Goal: Task Accomplishment & Management: Manage account settings

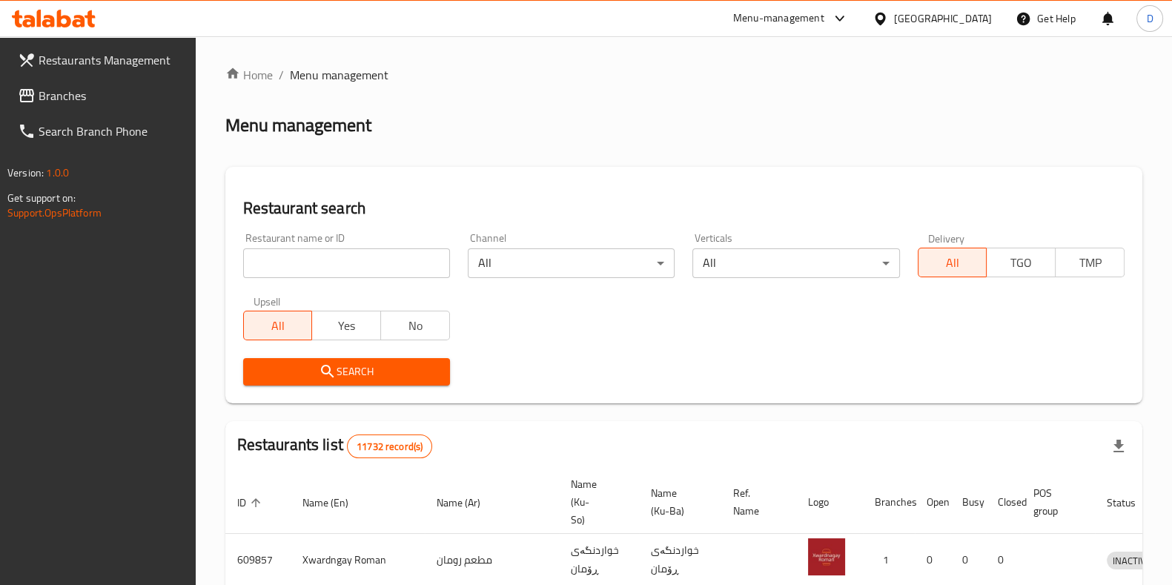
click at [358, 252] on input "search" at bounding box center [346, 263] width 207 height 30
click button "Search" at bounding box center [346, 371] width 207 height 27
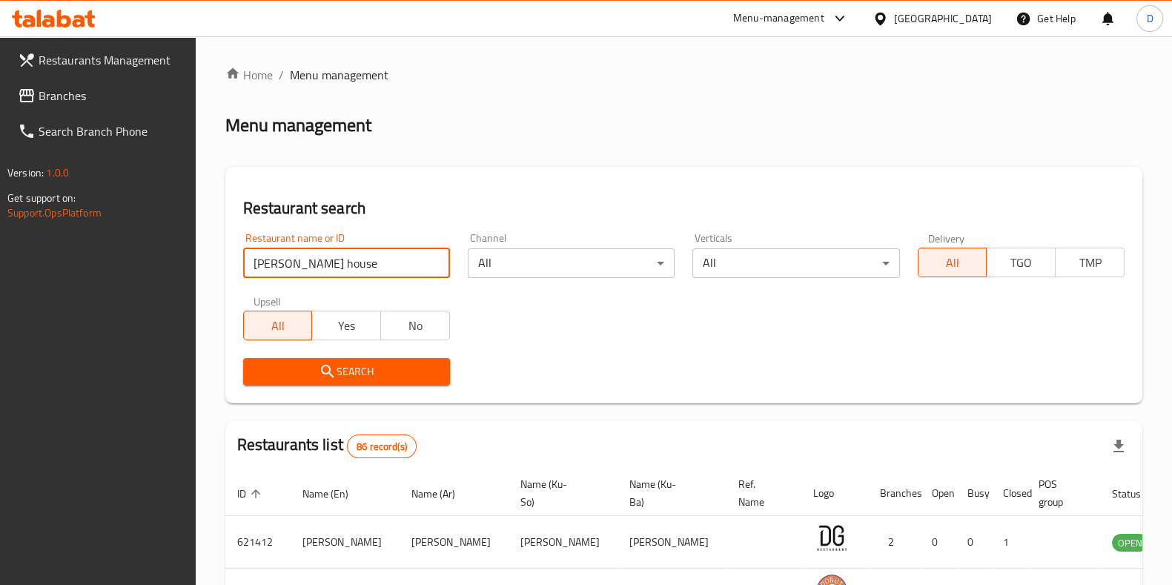
type input "doner house"
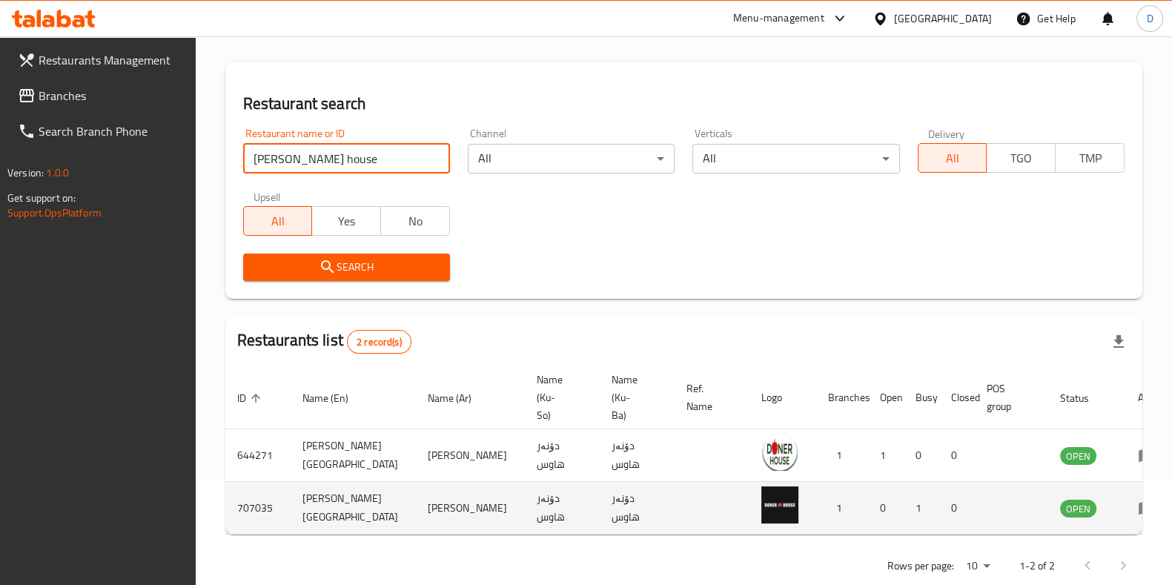
scroll to position [107, 0]
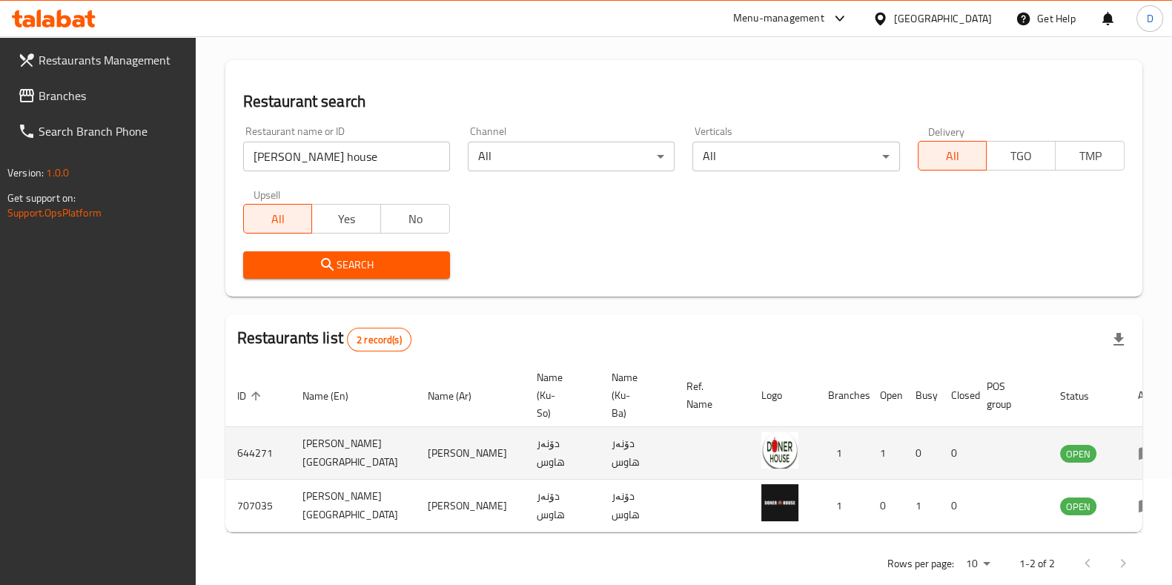
click at [1139, 448] on icon "enhanced table" at bounding box center [1147, 454] width 16 height 13
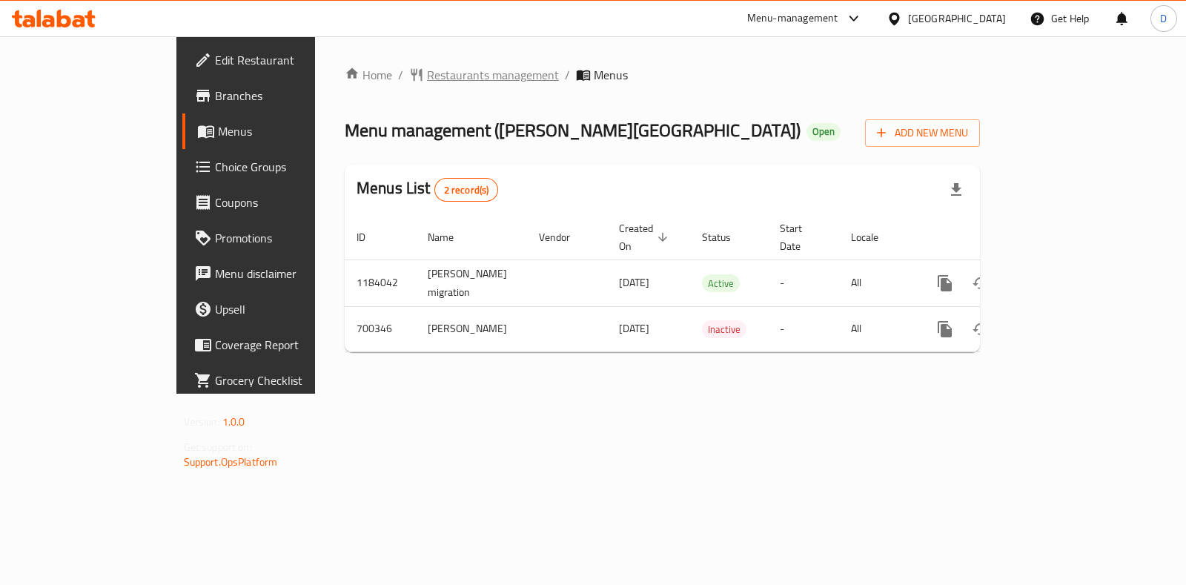
click at [427, 74] on span "Restaurants management" at bounding box center [493, 75] width 132 height 18
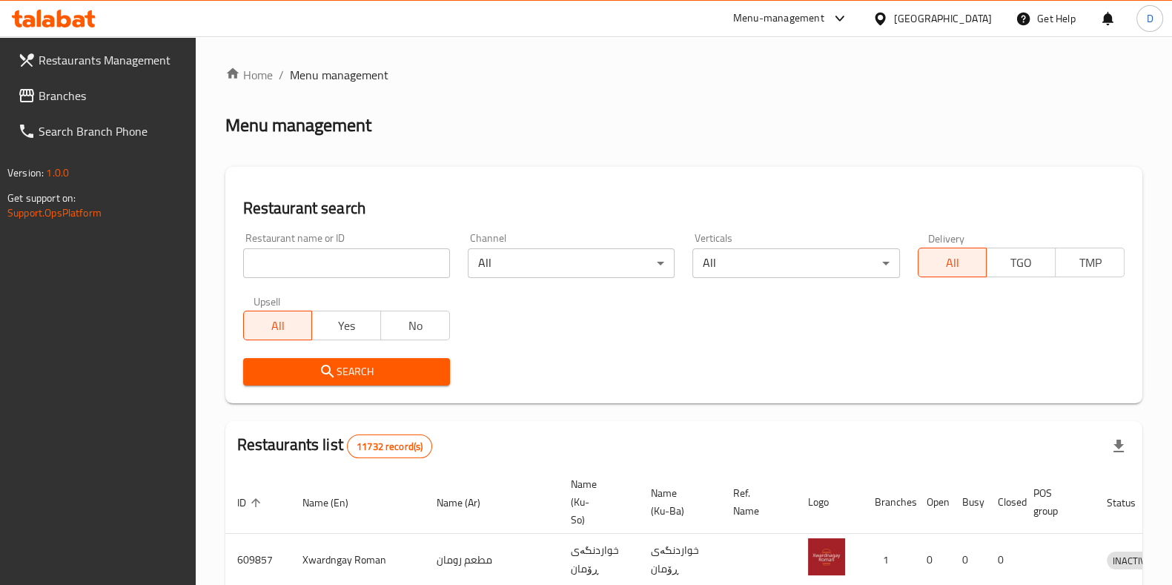
click at [386, 247] on div "Restaurant name or ID Restaurant name or ID" at bounding box center [346, 255] width 207 height 45
click at [379, 263] on input "search" at bounding box center [346, 263] width 207 height 30
type input "Doner house"
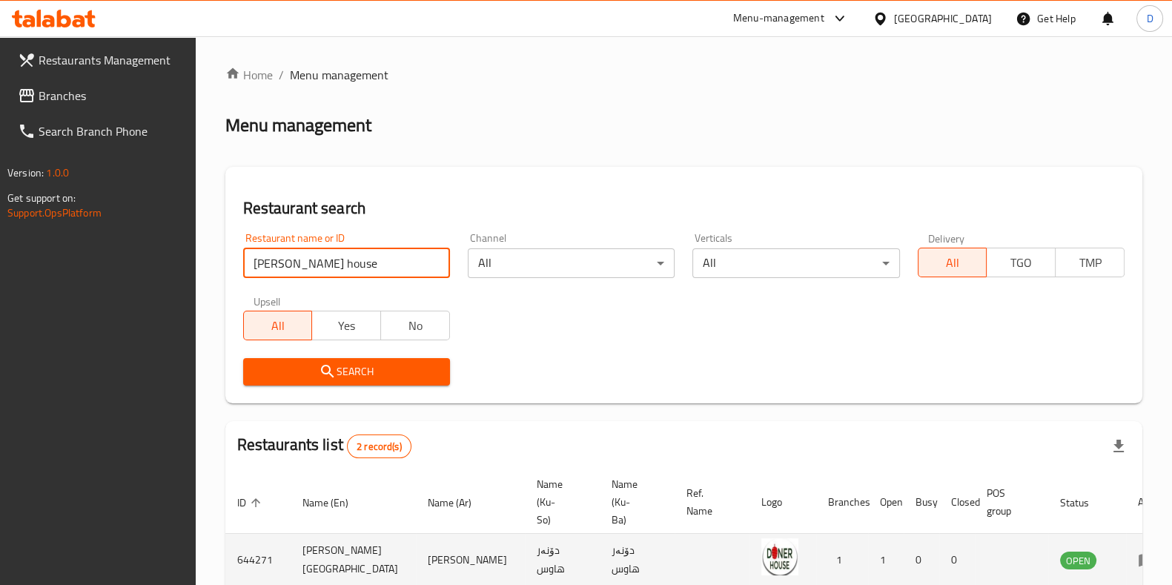
scroll to position [116, 0]
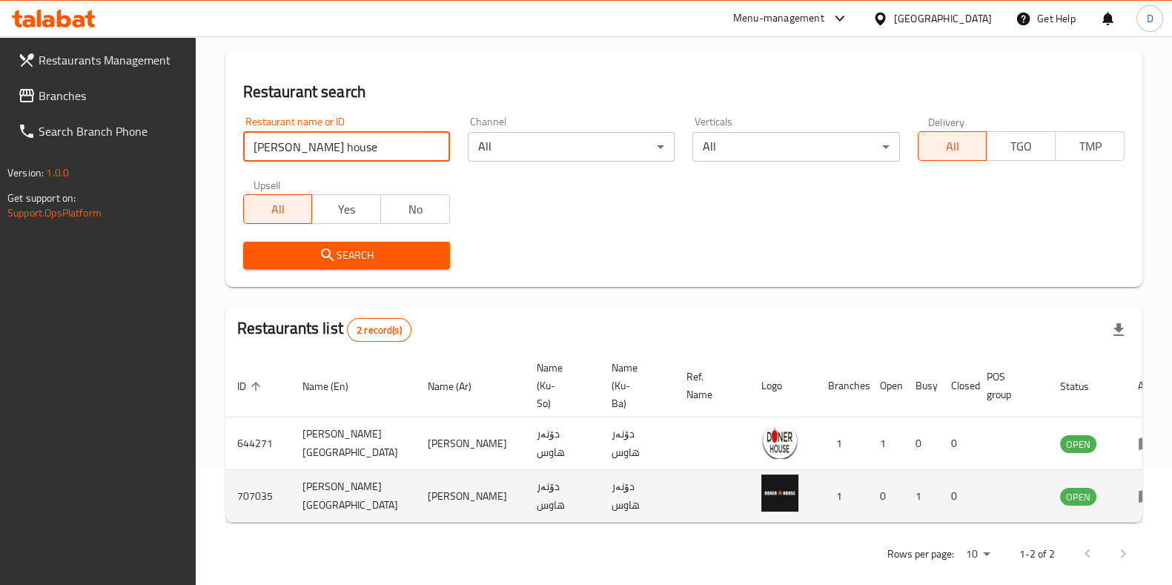
click at [1139, 491] on icon "enhanced table" at bounding box center [1147, 497] width 16 height 13
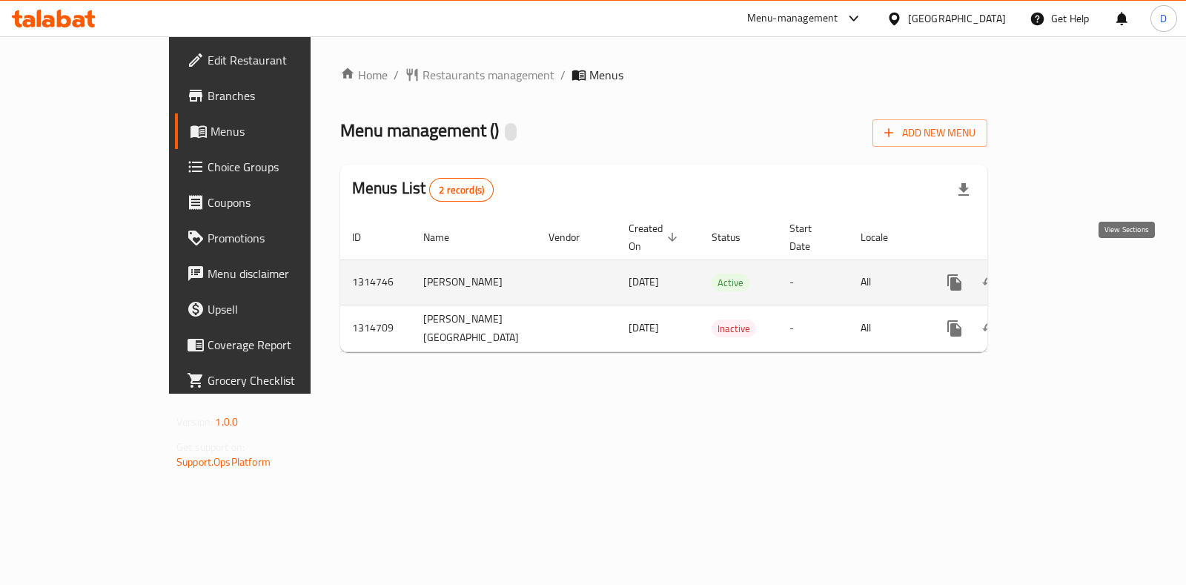
click at [1071, 274] on icon "enhanced table" at bounding box center [1062, 283] width 18 height 18
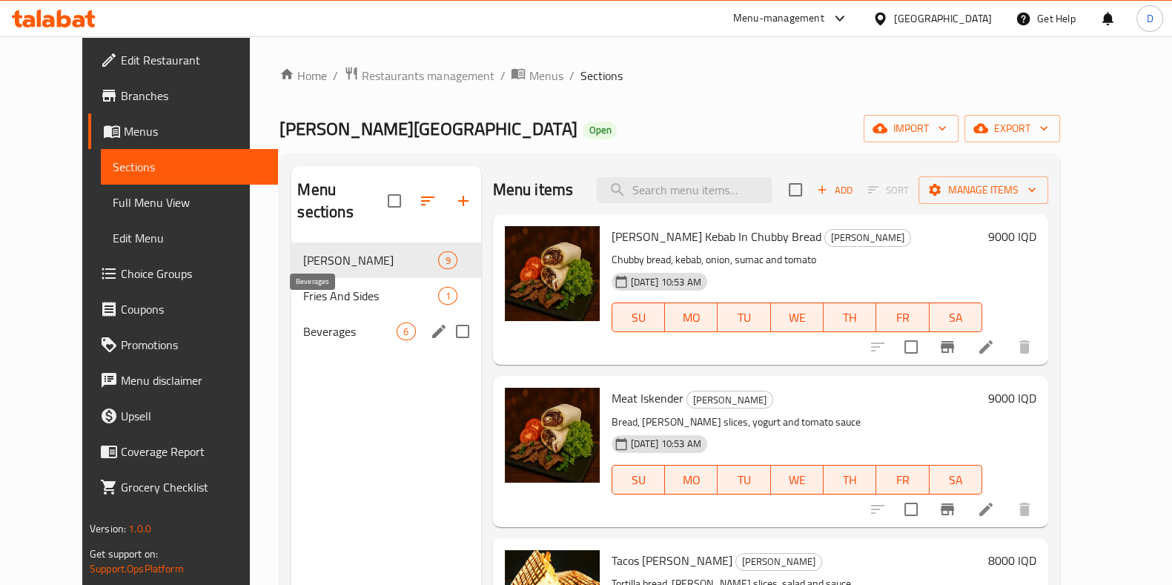
click at [315, 278] on div "Fries And Sides 1" at bounding box center [385, 296] width 189 height 36
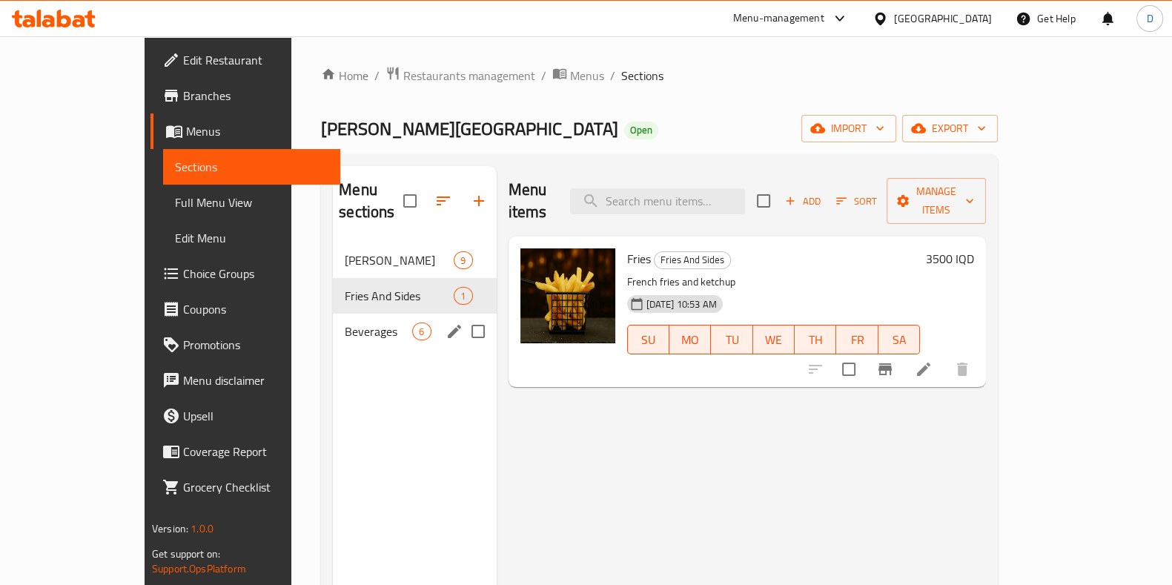
click at [333, 314] on div "Beverages 6" at bounding box center [414, 332] width 163 height 36
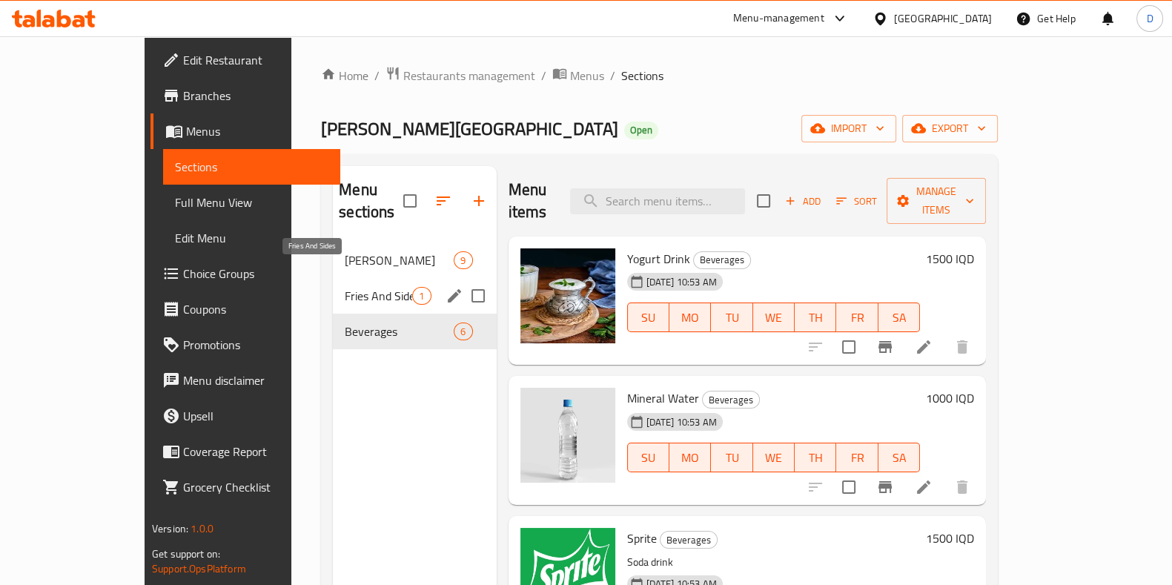
click at [345, 251] on span "[PERSON_NAME]" at bounding box center [399, 260] width 109 height 18
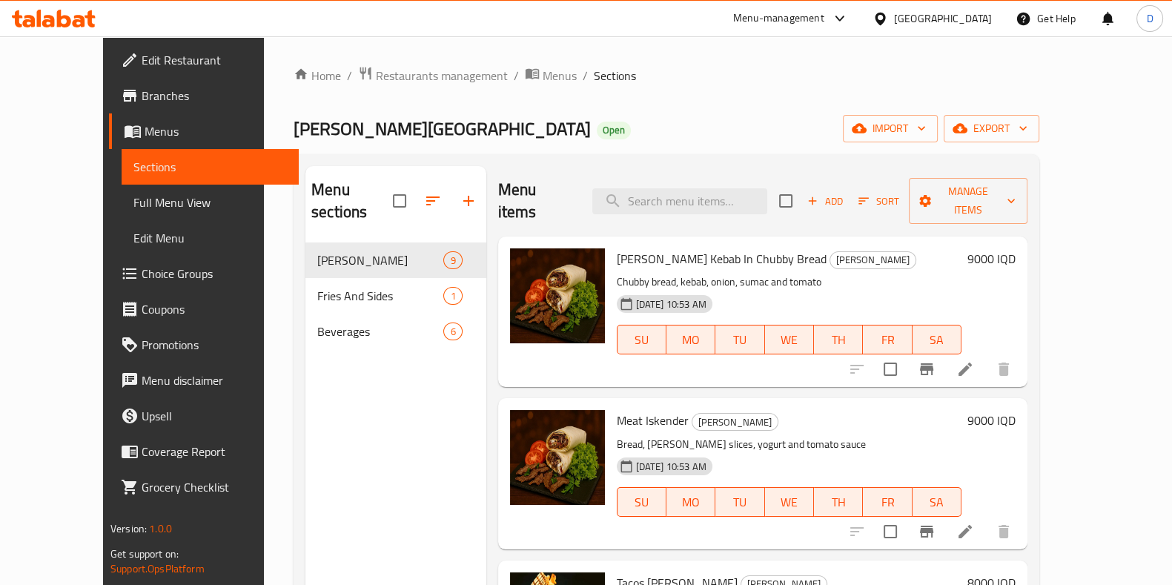
click at [825, 20] on div "Menu-management" at bounding box center [778, 19] width 91 height 18
click at [842, 158] on div "Vendor Portal Radmin" at bounding box center [818, 163] width 222 height 34
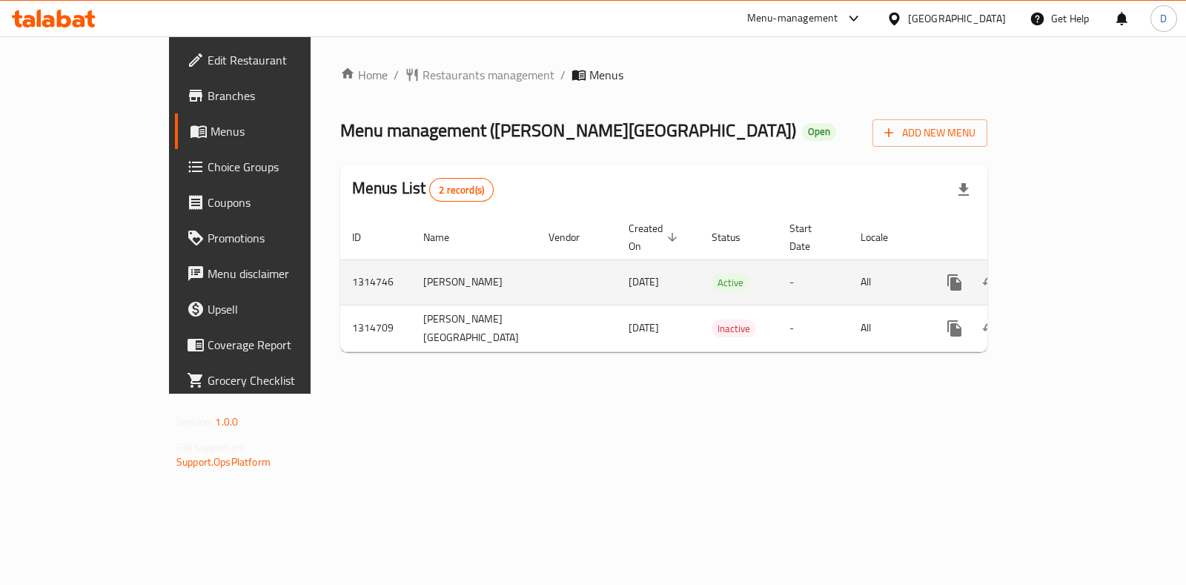
click at [1071, 274] on icon "enhanced table" at bounding box center [1062, 283] width 18 height 18
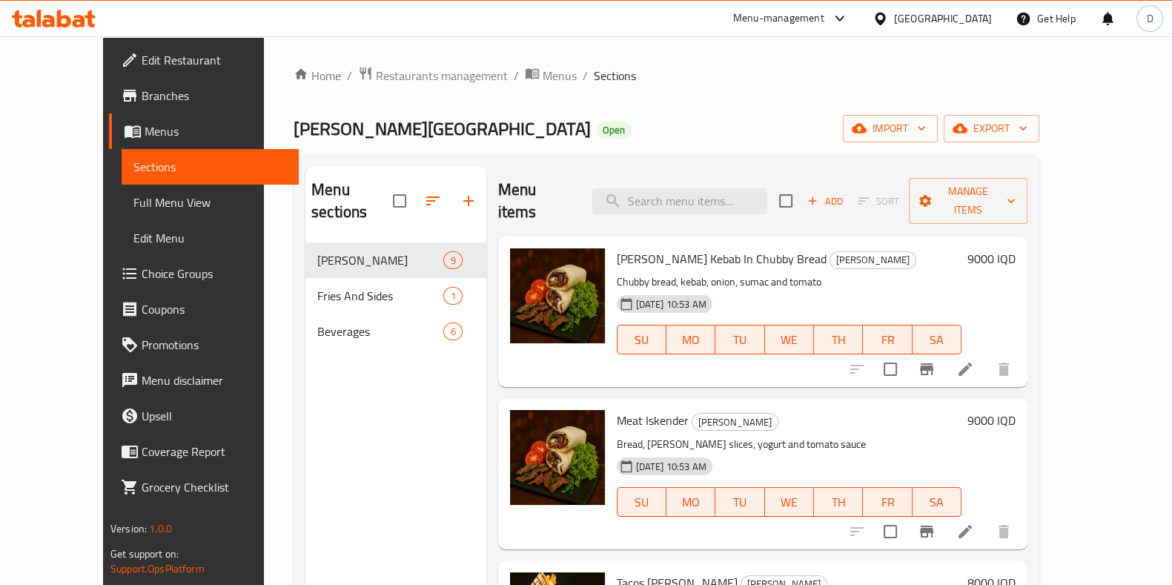
click at [1016, 248] on h6 "9000 IQD" at bounding box center [992, 258] width 48 height 21
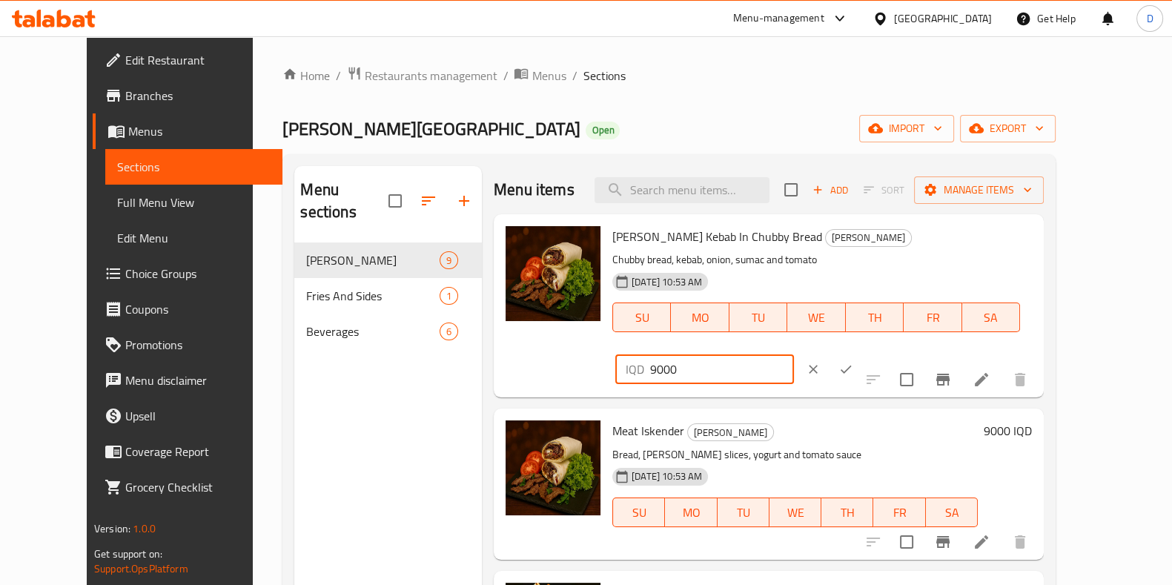
drag, startPoint x: 907, startPoint y: 239, endPoint x: 857, endPoint y: 242, distance: 49.7
click at [859, 242] on div "[PERSON_NAME] Kebab In Chubby Bread [PERSON_NAME] bread, kebab, onion, sumac an…" at bounding box center [823, 305] width 432 height 171
type input "7000"
click at [1002, 366] on li at bounding box center [982, 379] width 42 height 27
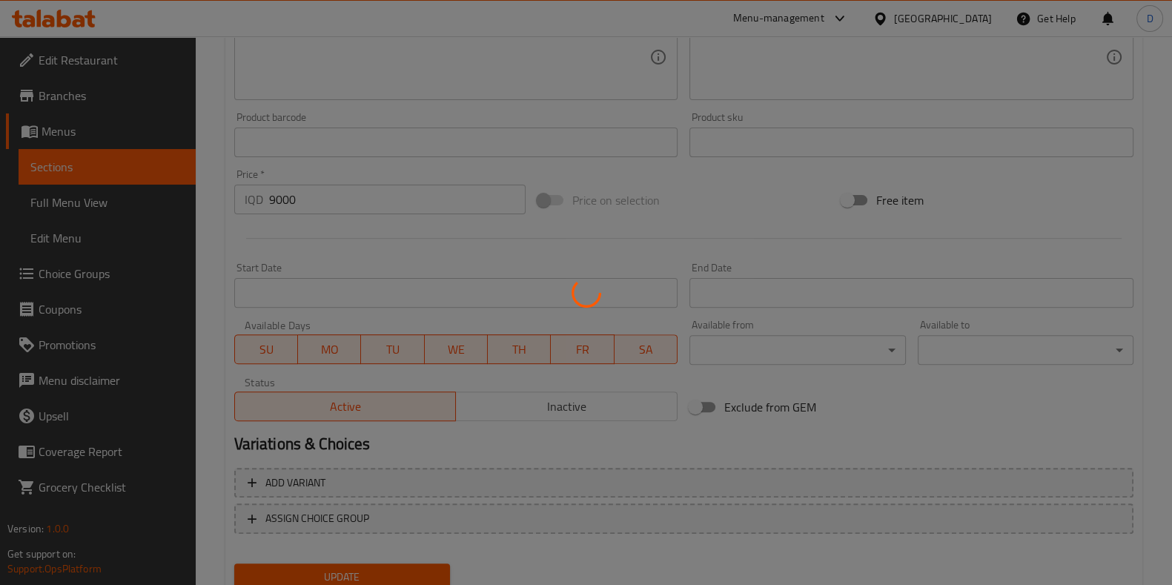
scroll to position [653, 0]
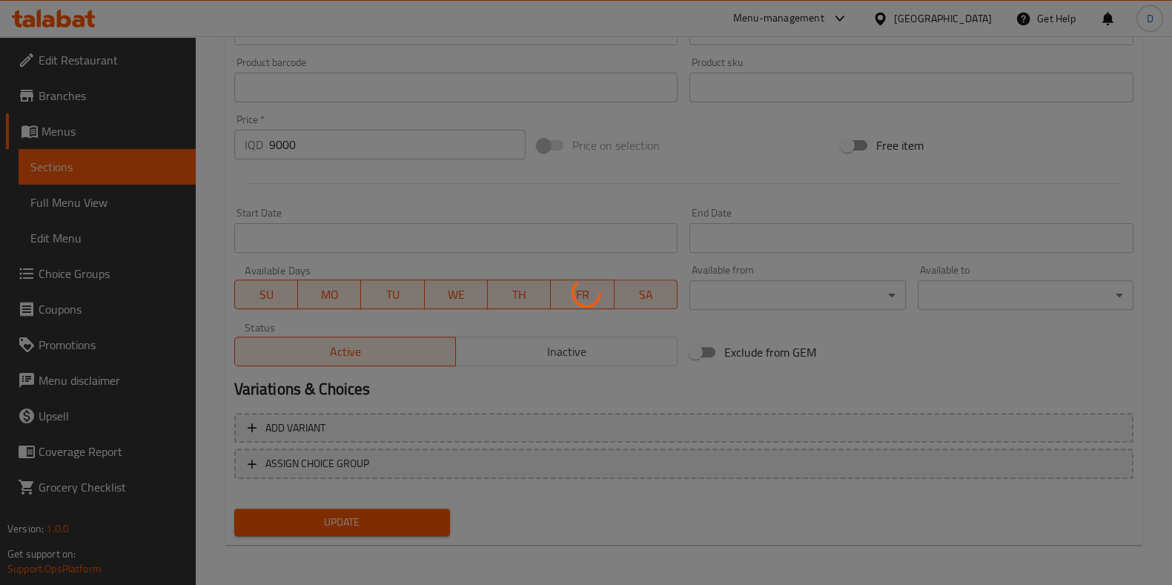
drag, startPoint x: 403, startPoint y: 505, endPoint x: 397, endPoint y: 527, distance: 22.8
click at [400, 507] on div at bounding box center [586, 292] width 1172 height 585
click at [397, 540] on div at bounding box center [586, 292] width 1172 height 585
click at [397, 534] on div at bounding box center [586, 292] width 1172 height 585
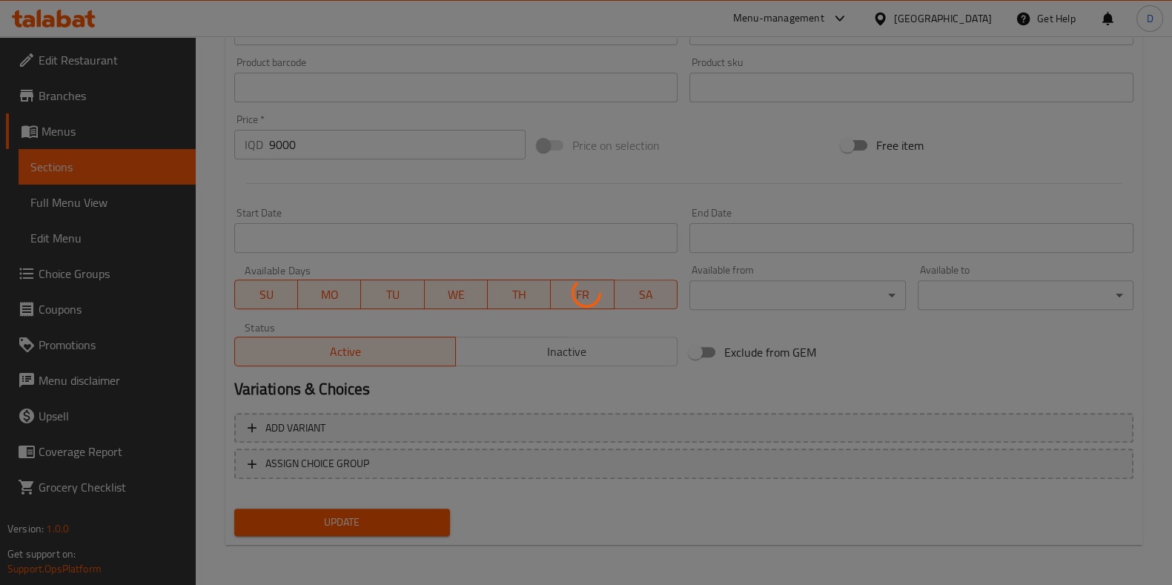
click at [365, 517] on div at bounding box center [586, 292] width 1172 height 585
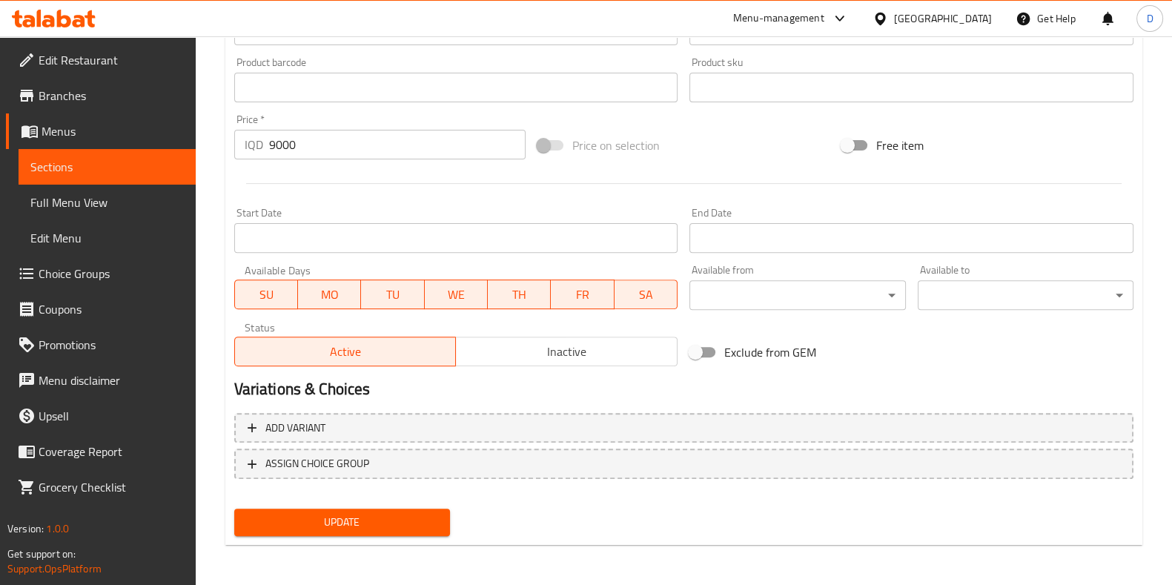
click at [362, 513] on span "Update" at bounding box center [342, 522] width 192 height 19
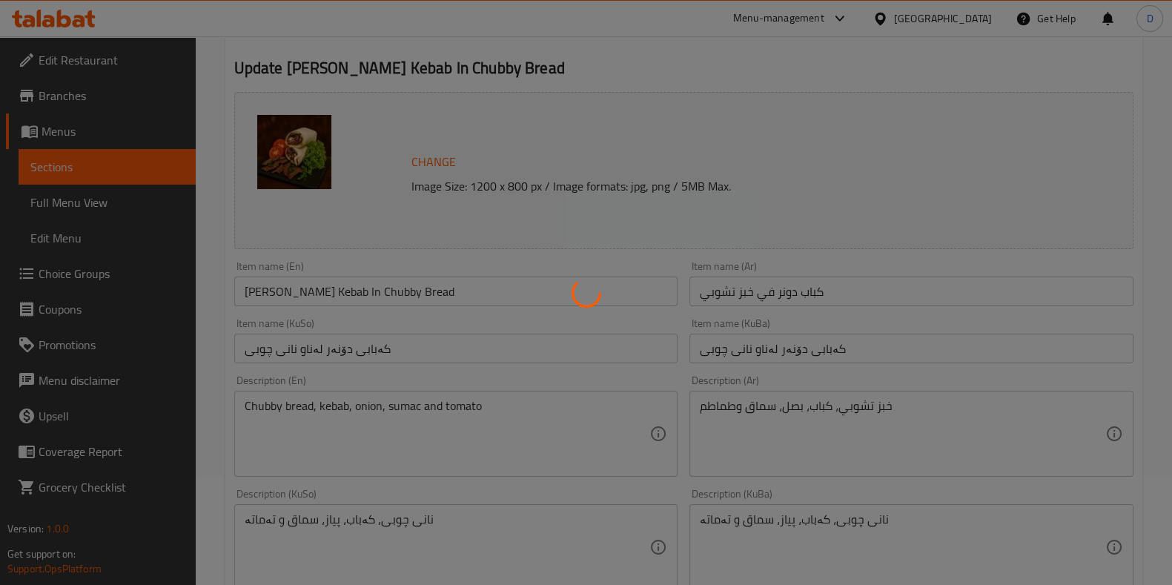
scroll to position [0, 0]
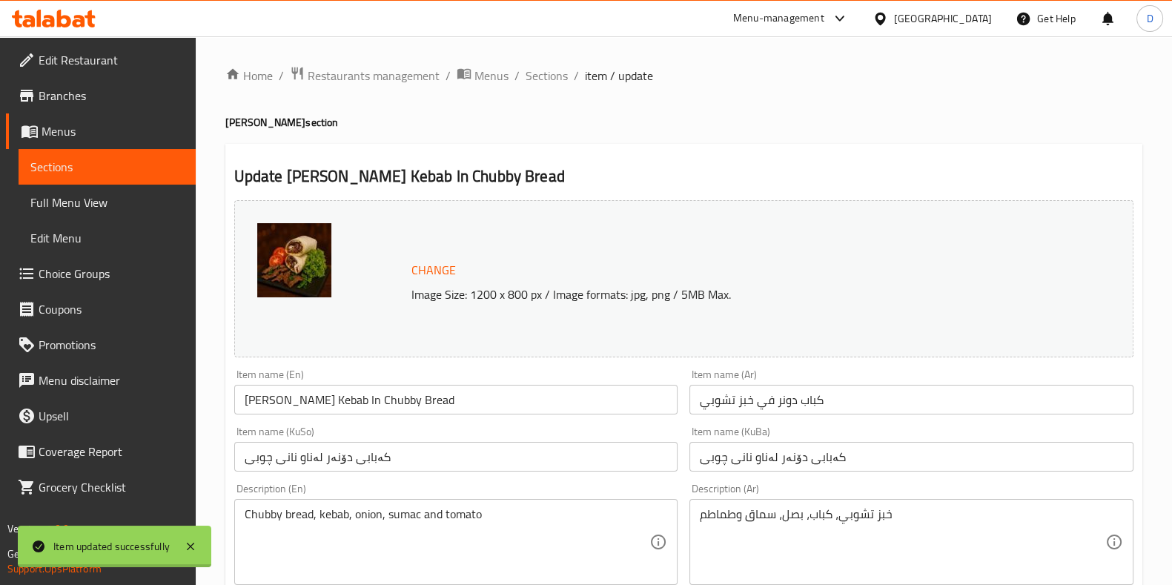
click at [539, 70] on div at bounding box center [586, 292] width 1172 height 585
click at [541, 67] on span "Sections" at bounding box center [547, 76] width 42 height 18
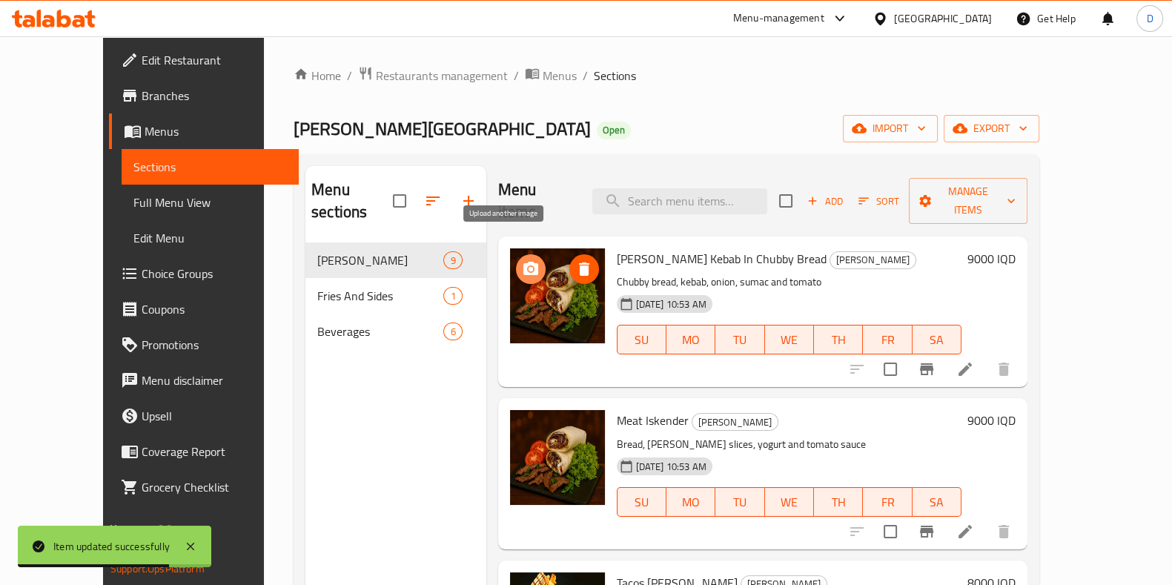
click at [517, 260] on span "upload picture" at bounding box center [531, 269] width 30 height 18
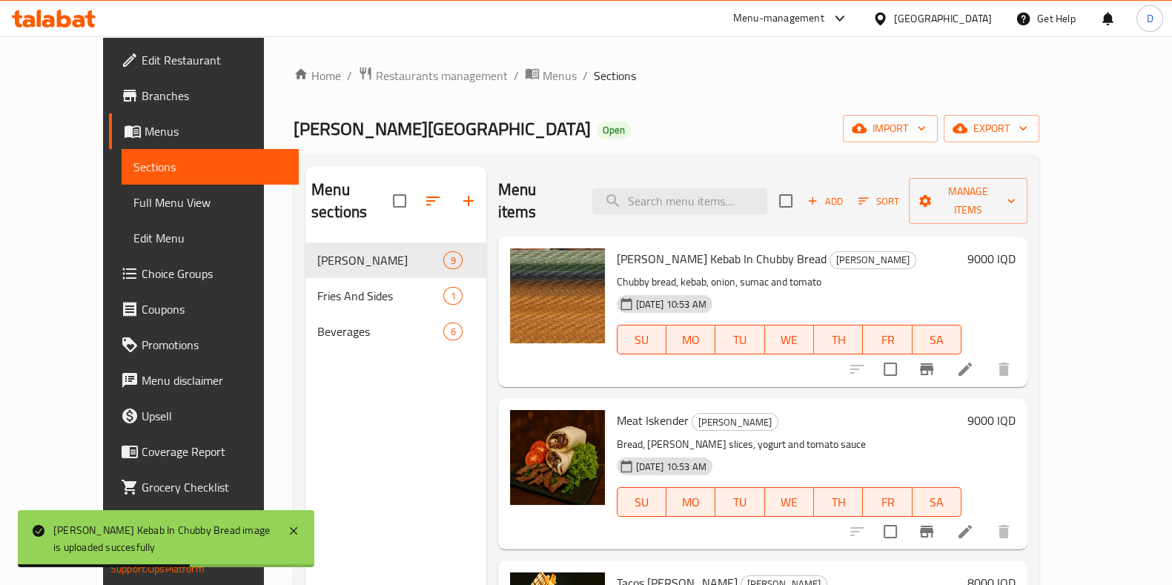
click at [974, 360] on icon at bounding box center [966, 369] width 18 height 18
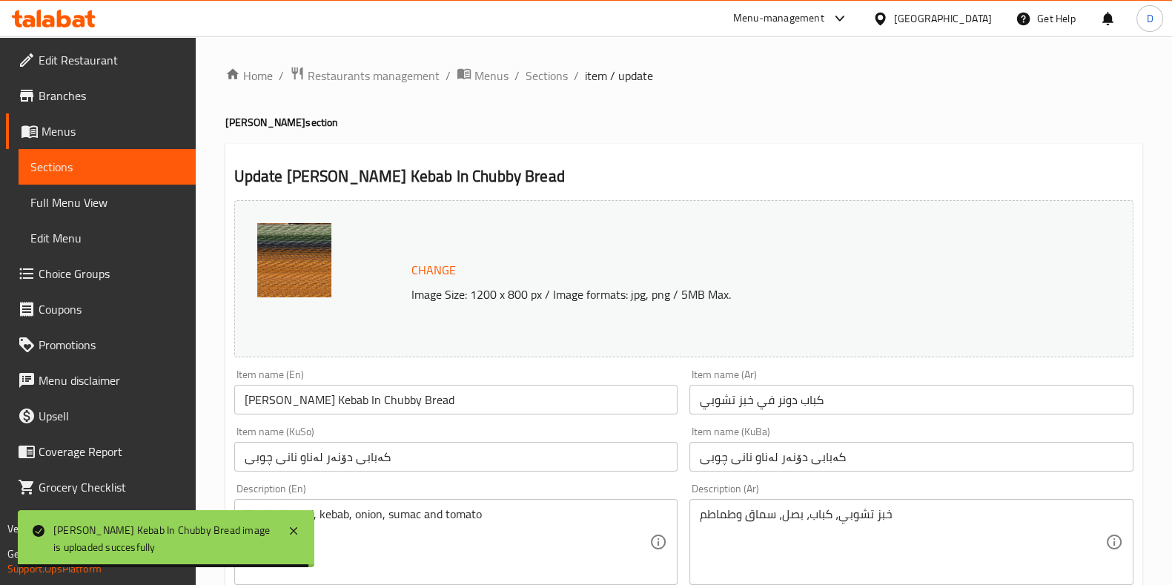
scroll to position [23, 0]
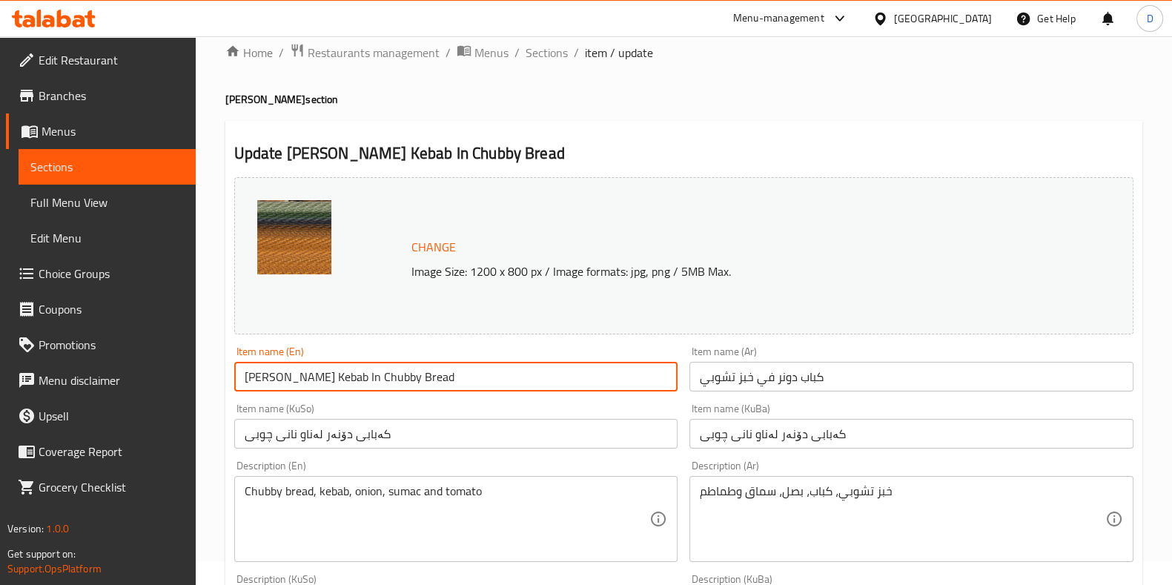
click at [378, 389] on input "[PERSON_NAME] Kebab In Chubby Bread" at bounding box center [456, 377] width 444 height 30
paste input "Tombik Döner"
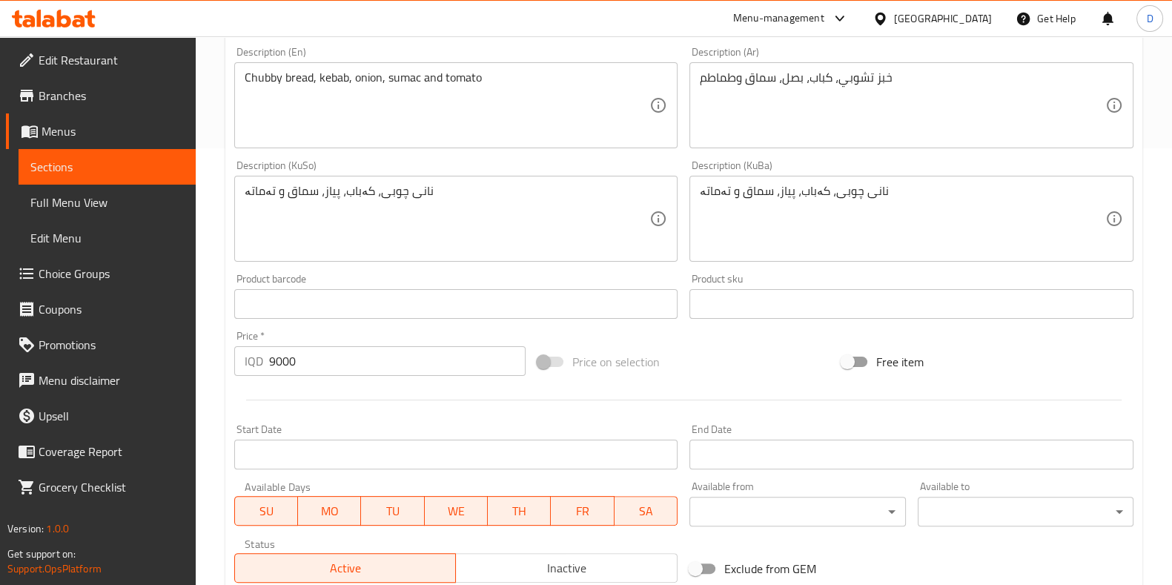
scroll to position [653, 0]
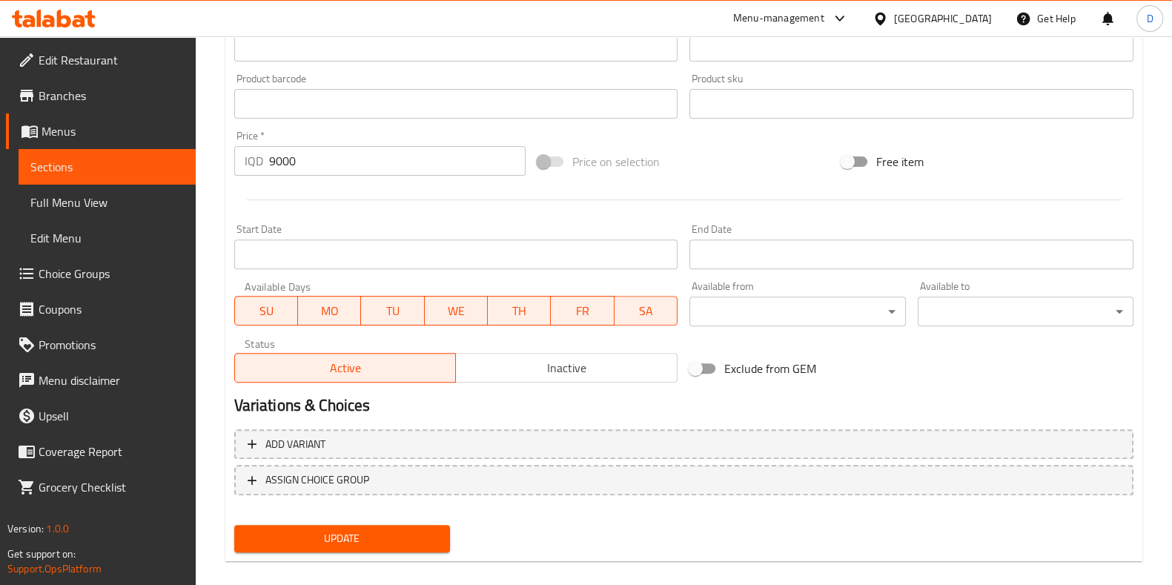
drag, startPoint x: 400, startPoint y: 498, endPoint x: 398, endPoint y: 515, distance: 16.4
click at [398, 515] on div "Add variant ASSIGN CHOICE GROUP" at bounding box center [683, 471] width 911 height 96
click at [398, 506] on nav at bounding box center [683, 507] width 899 height 12
click at [399, 527] on button "Update" at bounding box center [342, 538] width 216 height 27
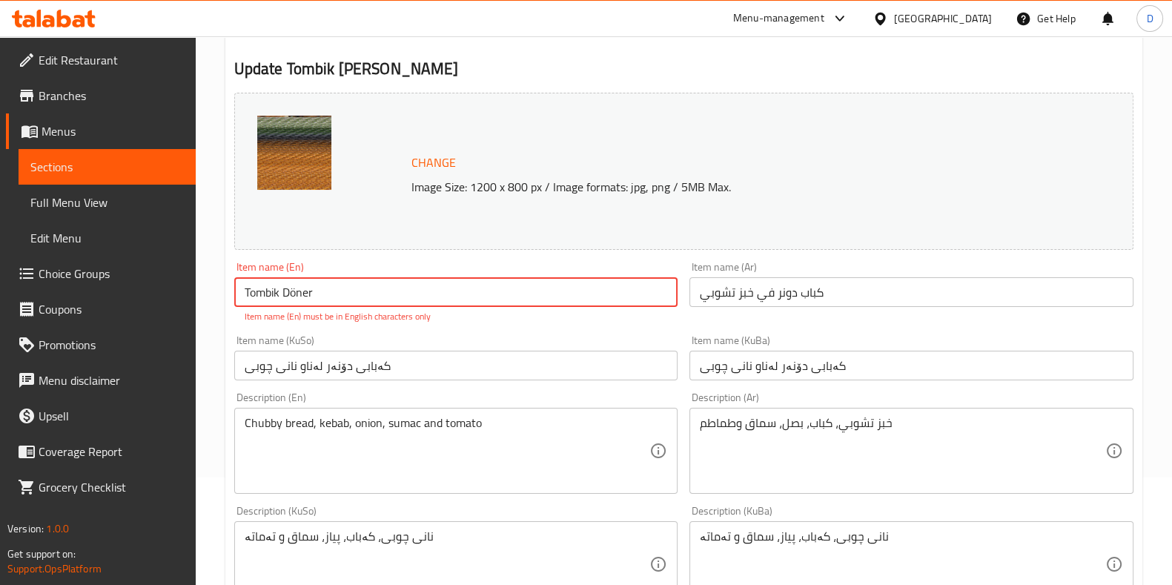
click at [297, 294] on input "Tombik Döner" at bounding box center [456, 292] width 444 height 30
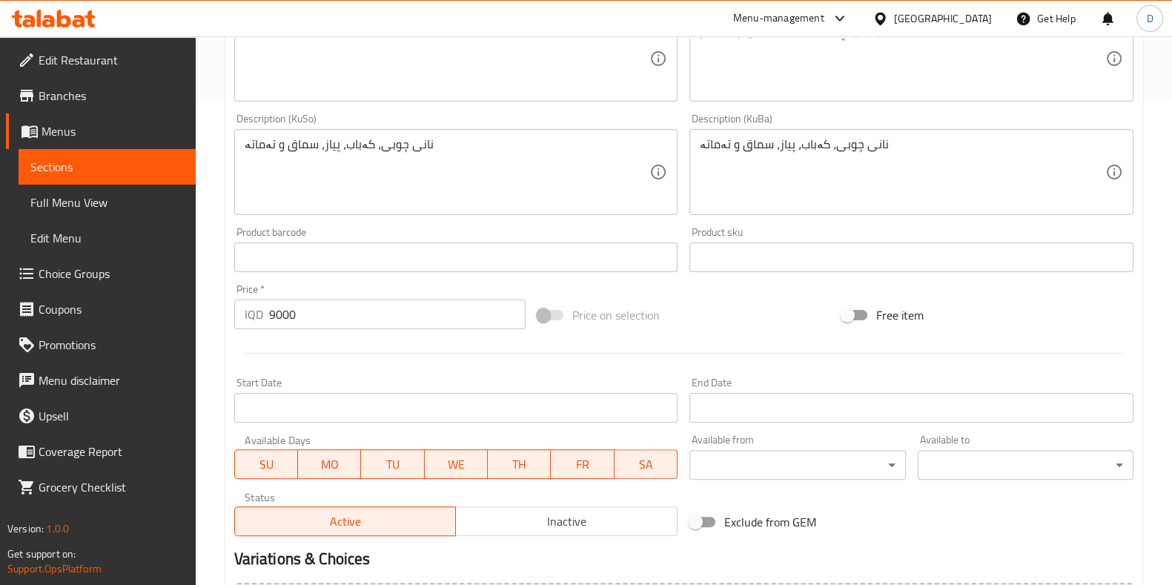
scroll to position [653, 0]
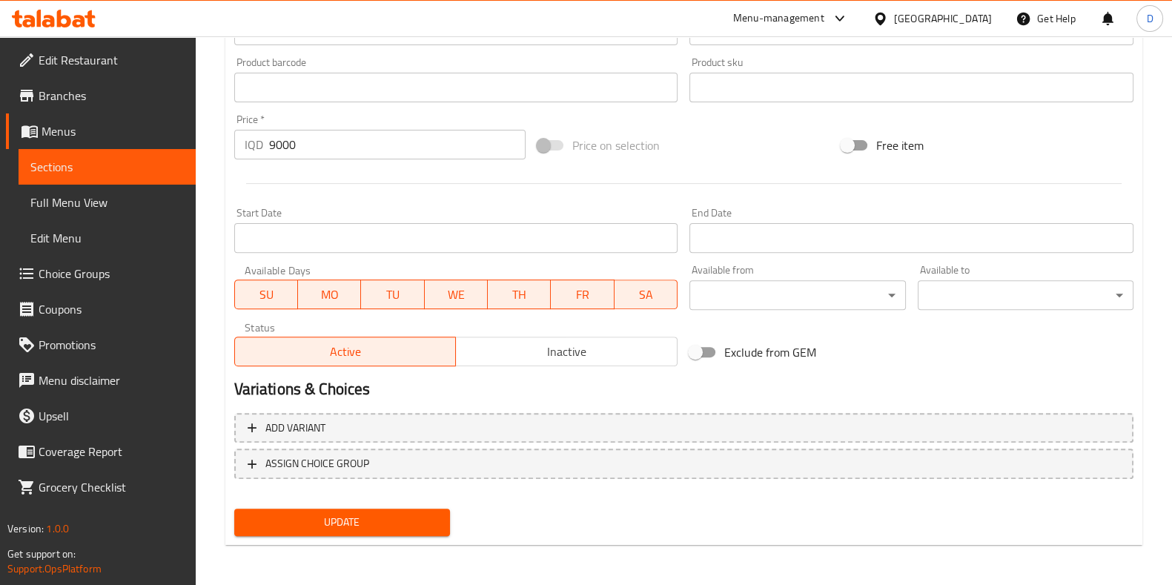
type input "Tombik [PERSON_NAME]"
click at [373, 523] on span "Update" at bounding box center [342, 522] width 192 height 19
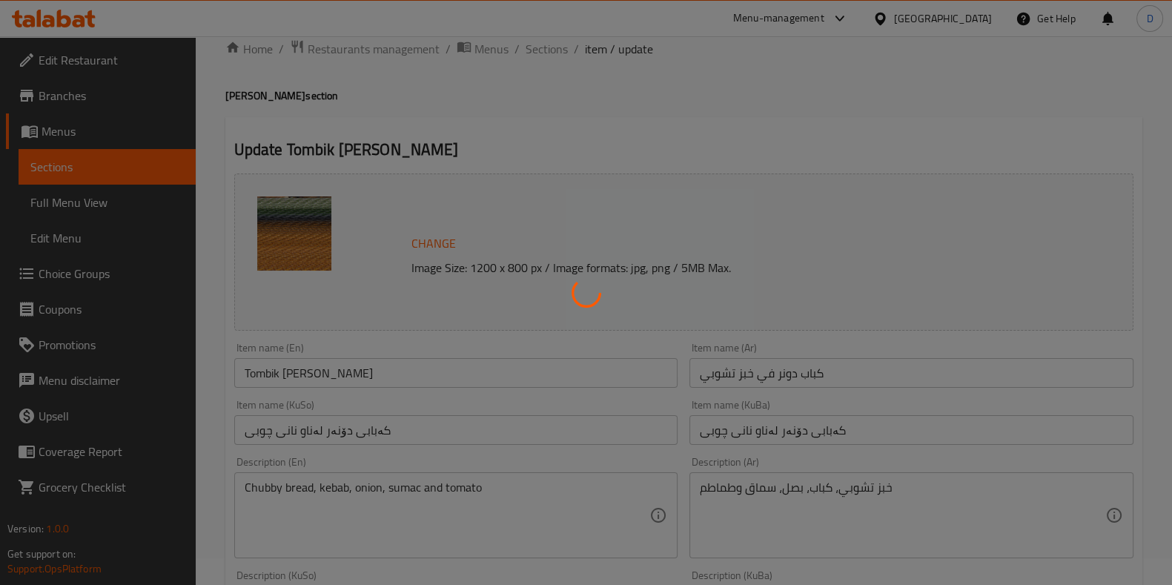
scroll to position [0, 0]
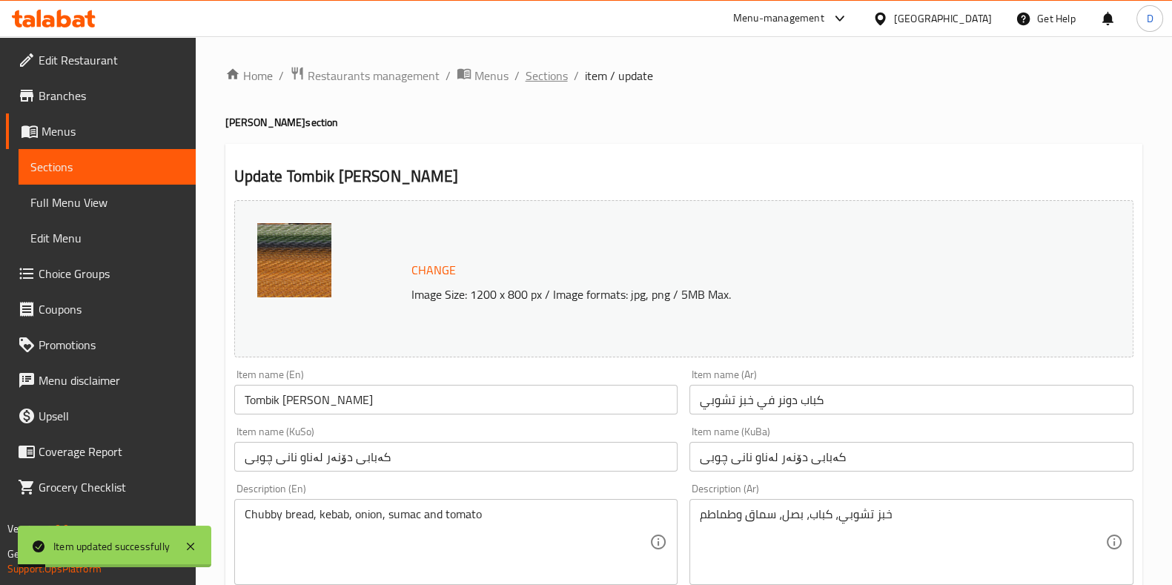
click at [552, 74] on span "Sections" at bounding box center [547, 76] width 42 height 18
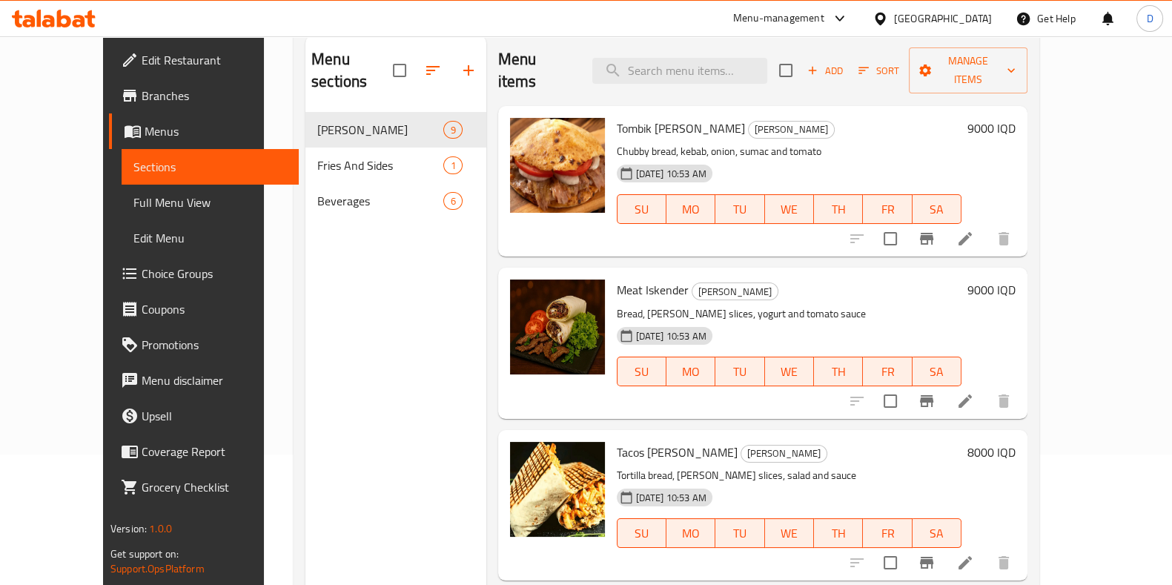
scroll to position [130, 0]
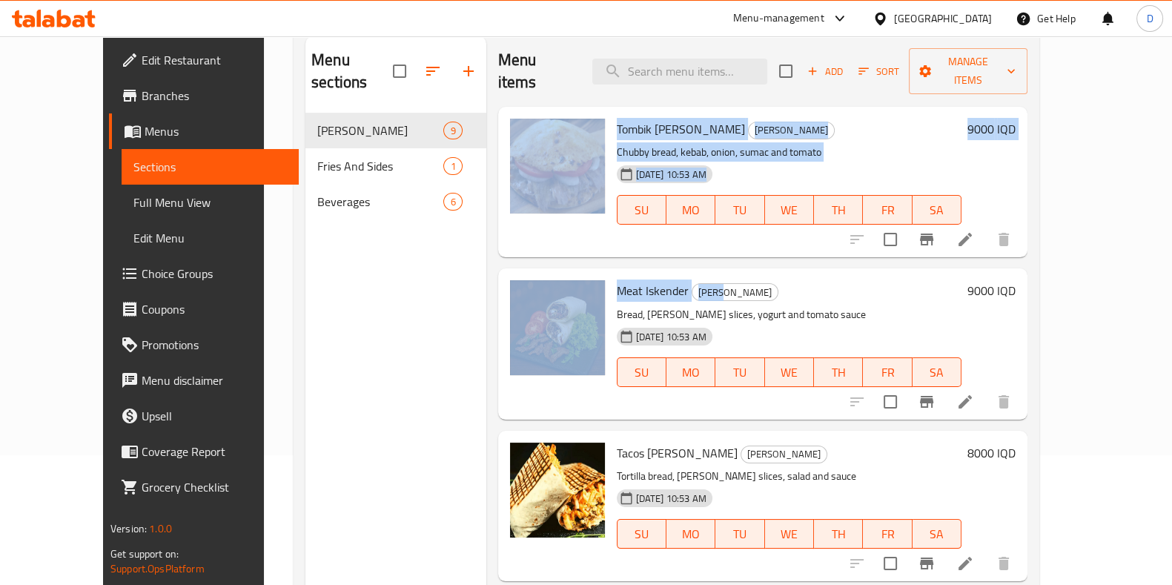
drag, startPoint x: 801, startPoint y: 273, endPoint x: 455, endPoint y: 189, distance: 355.5
click at [486, 193] on div "Menu items Add Sort Manage items Tombik [PERSON_NAME] [PERSON_NAME] bread, keba…" at bounding box center [756, 328] width 541 height 585
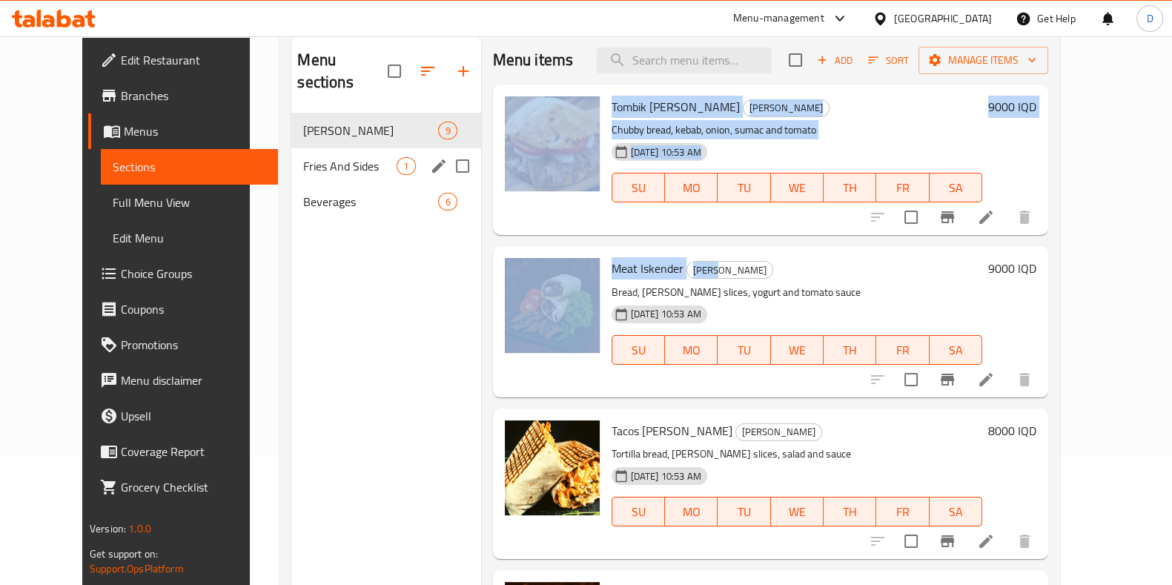
click at [397, 157] on div "1" at bounding box center [406, 166] width 19 height 18
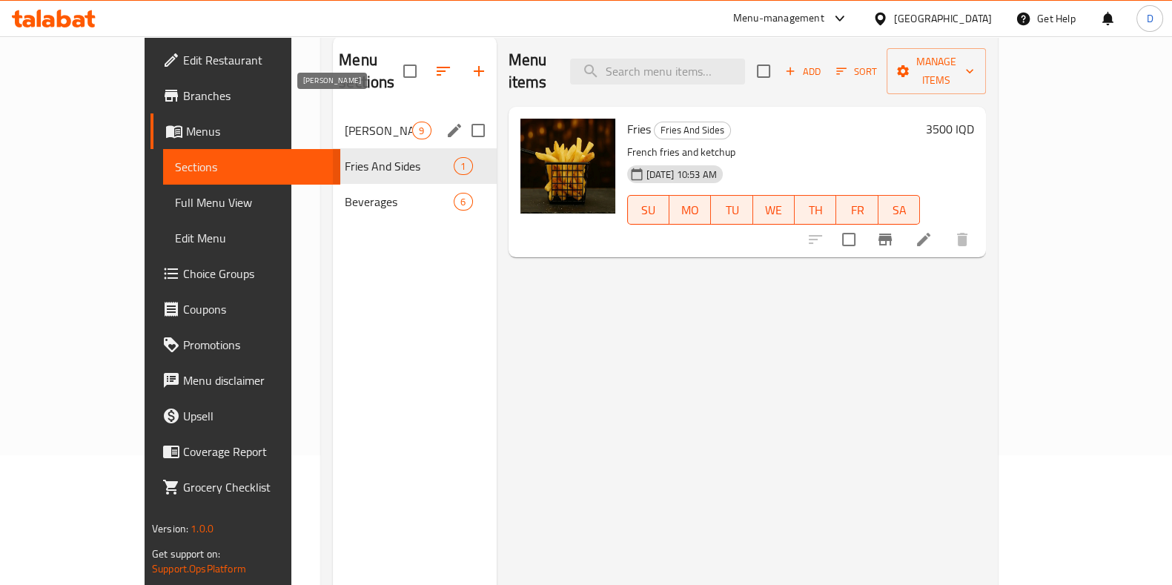
click at [351, 122] on span "[PERSON_NAME]" at bounding box center [378, 131] width 67 height 18
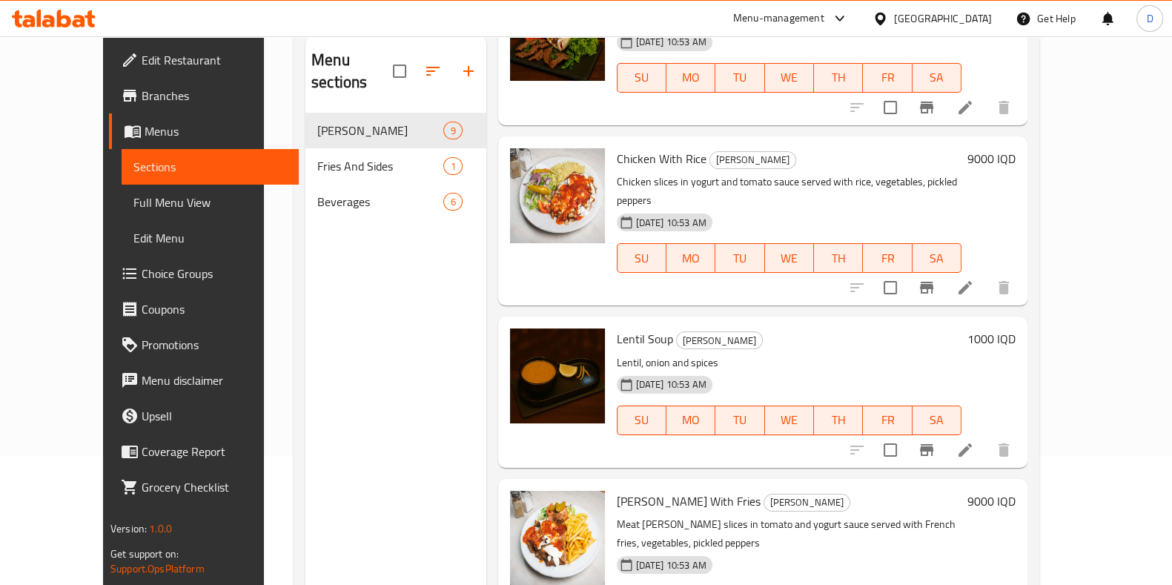
scroll to position [624, 0]
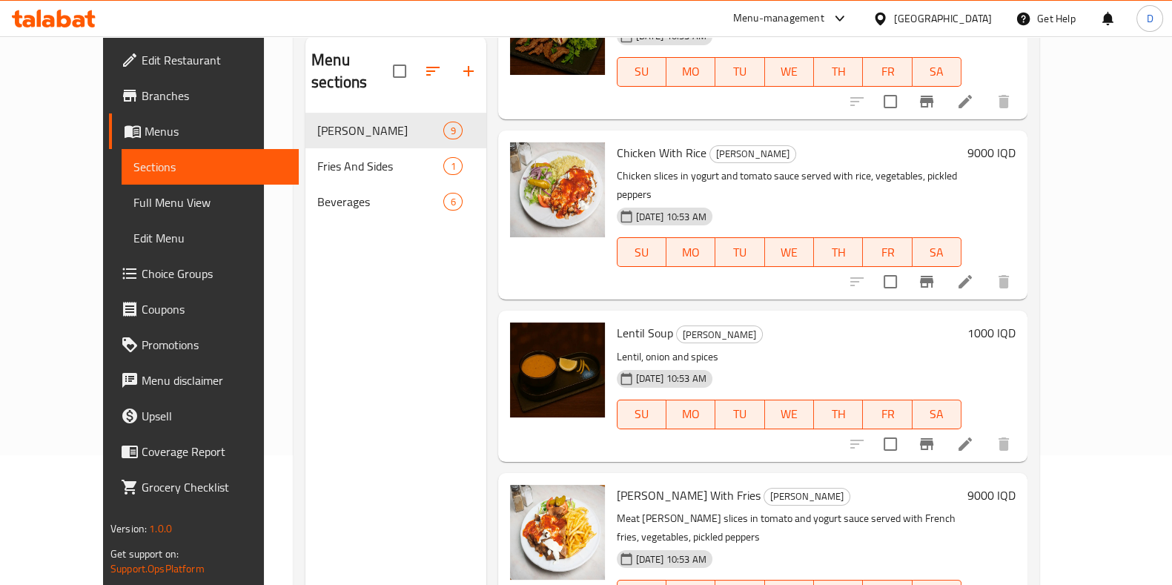
click at [1016, 142] on h6 "9000 IQD" at bounding box center [992, 152] width 48 height 21
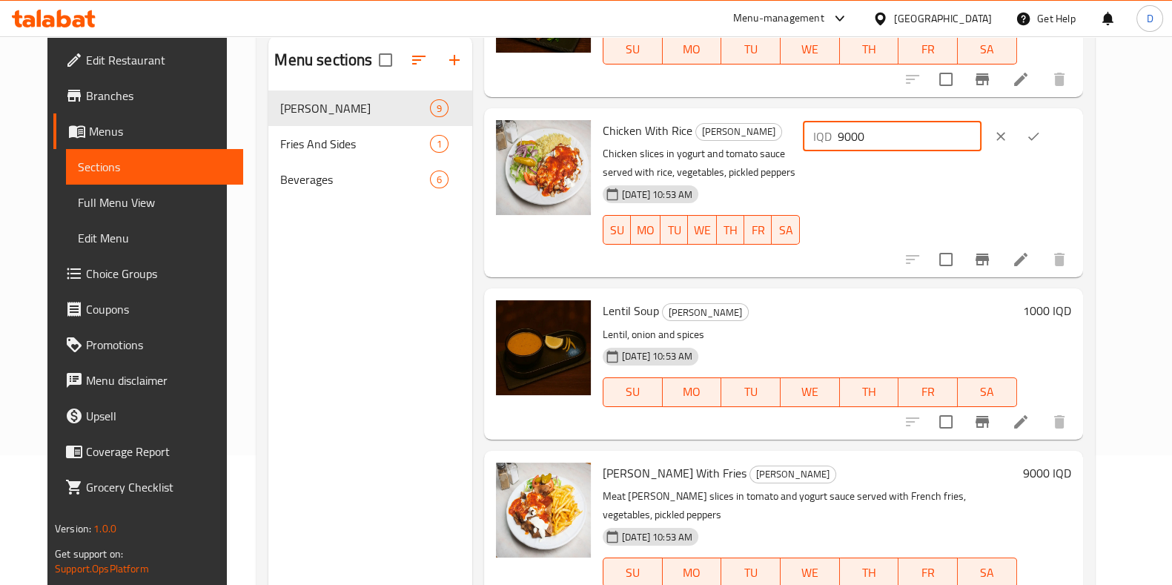
drag, startPoint x: 902, startPoint y: 130, endPoint x: 882, endPoint y: 134, distance: 20.4
click at [887, 133] on div "IQD 9000 ​" at bounding box center [892, 137] width 179 height 30
type input "10000"
click at [1050, 132] on button "ok" at bounding box center [1033, 136] width 33 height 33
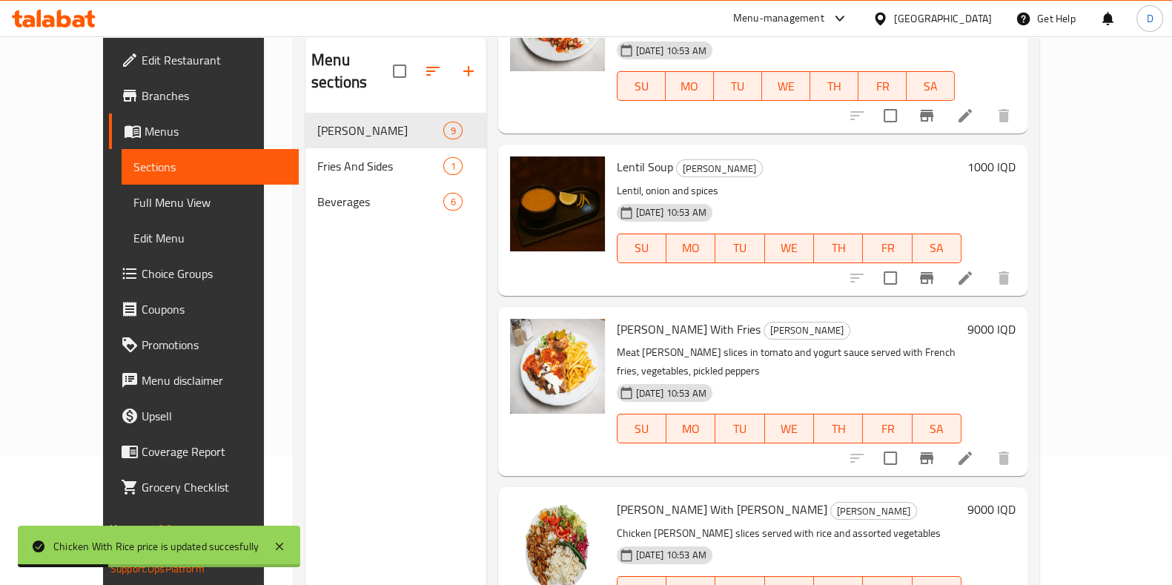
scroll to position [791, 0]
click at [1016, 318] on h6 "9000 IQD" at bounding box center [992, 328] width 48 height 21
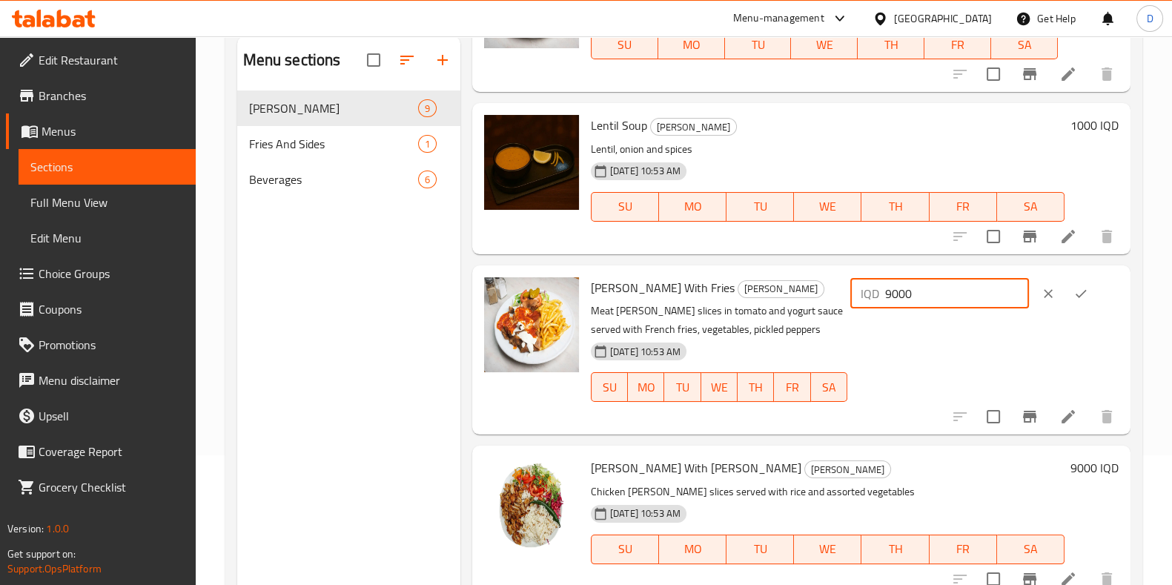
drag, startPoint x: 904, startPoint y: 283, endPoint x: 882, endPoint y: 288, distance: 22.8
click at [884, 287] on div "IQD 9000 ​" at bounding box center [939, 294] width 179 height 30
type input "10000"
click at [1074, 294] on icon "ok" at bounding box center [1081, 293] width 15 height 15
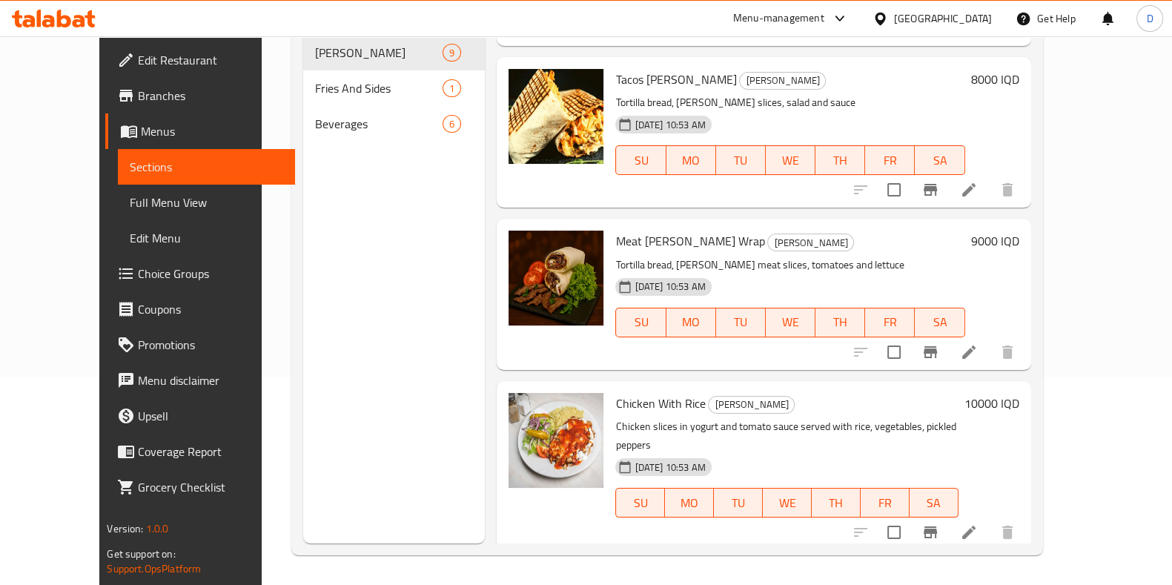
scroll to position [284, 0]
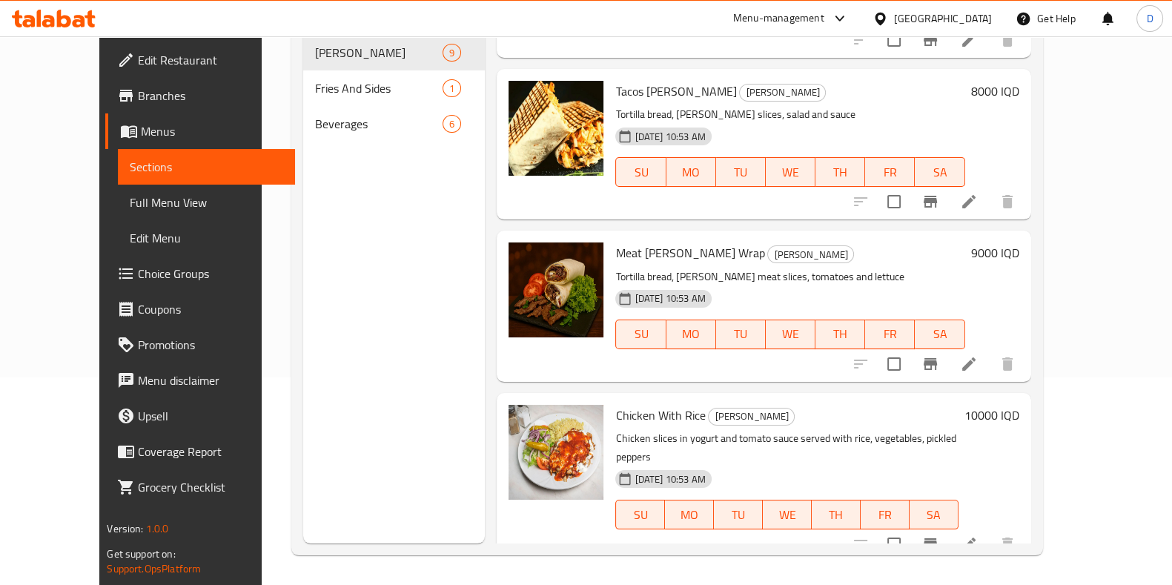
click at [1020, 242] on div "9000 IQD" at bounding box center [992, 305] width 54 height 127
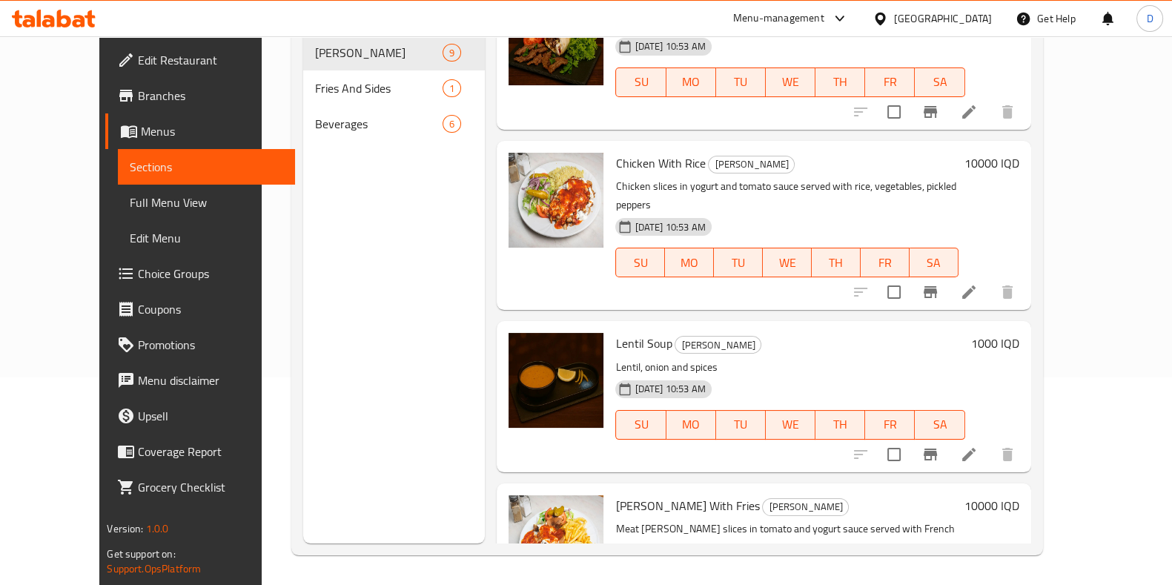
scroll to position [603, 0]
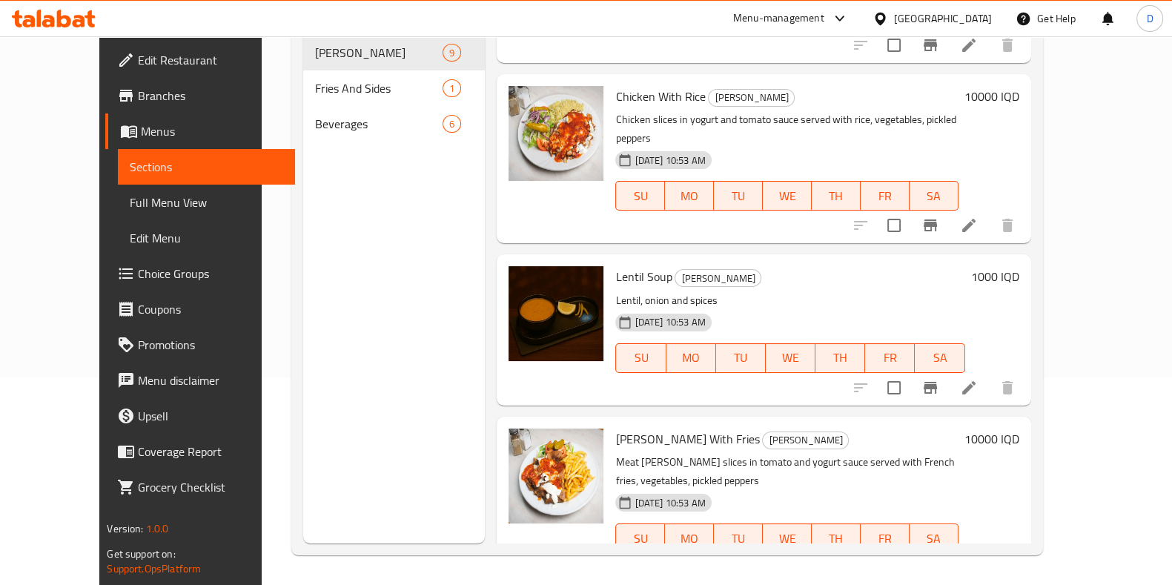
click at [1020, 429] on h6 "10000 IQD" at bounding box center [992, 439] width 55 height 21
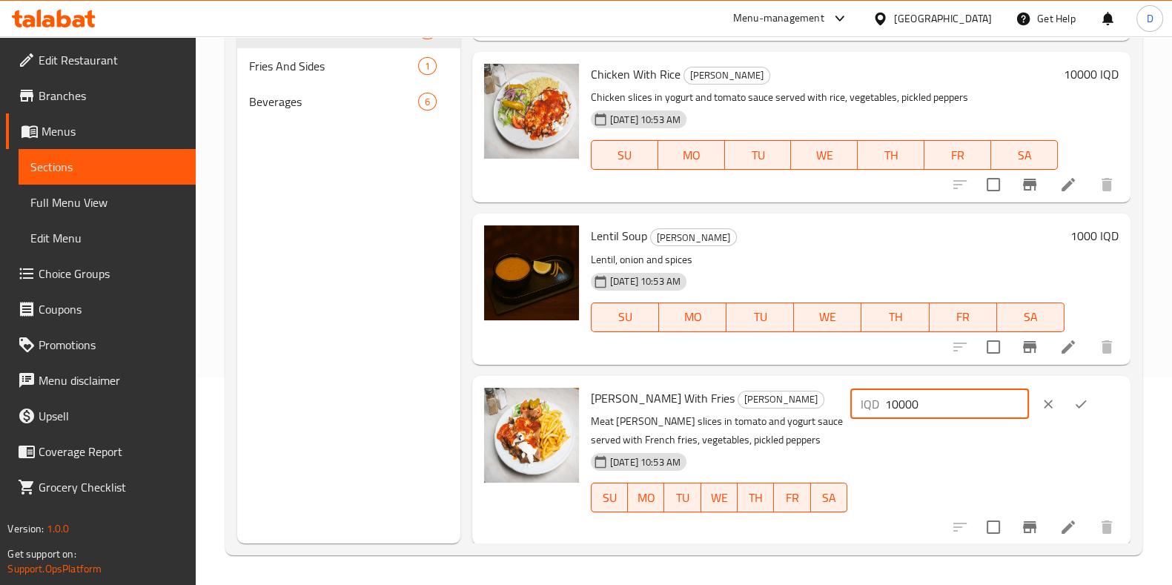
click at [911, 399] on input "10000" at bounding box center [957, 404] width 144 height 30
type input "12000"
drag, startPoint x: 1077, startPoint y: 398, endPoint x: 1066, endPoint y: 405, distance: 13.6
click at [1076, 397] on icon "ok" at bounding box center [1081, 404] width 15 height 15
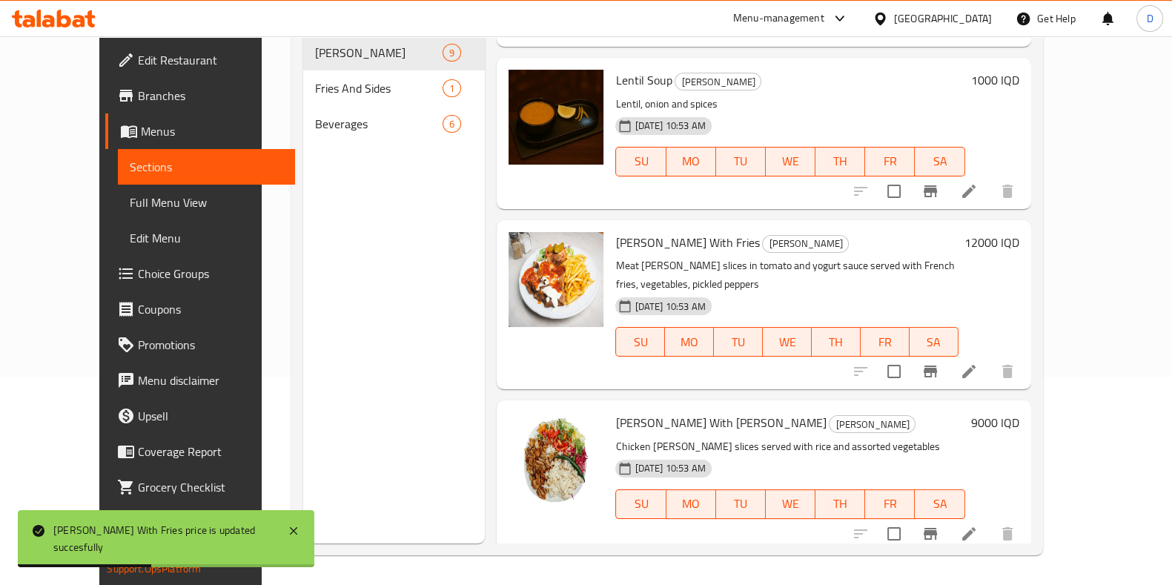
scroll to position [909, 0]
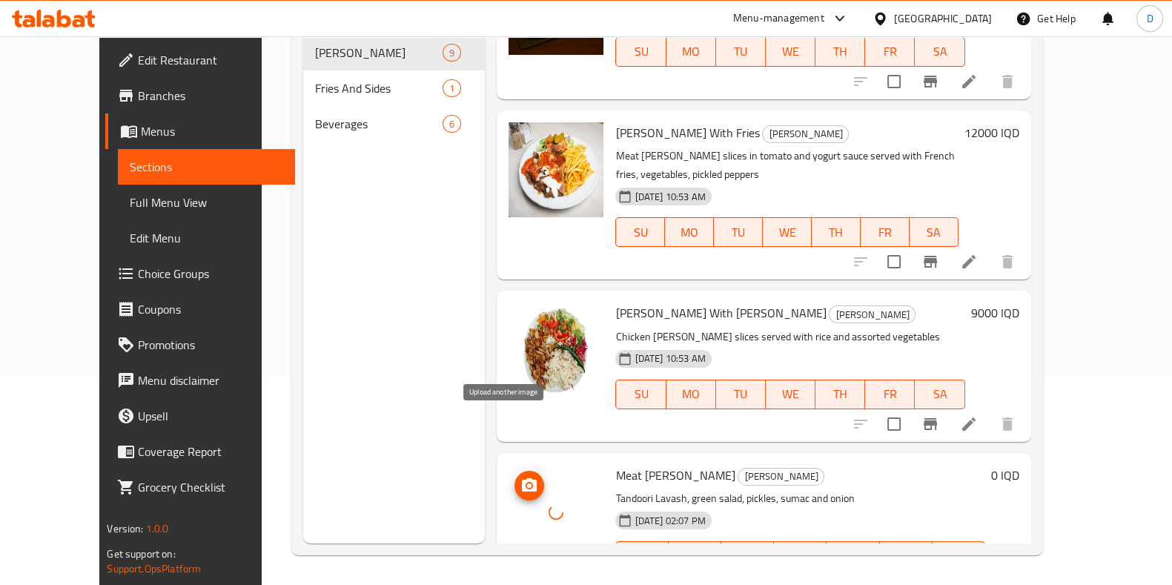
click at [522, 478] on icon "upload picture" at bounding box center [529, 484] width 15 height 13
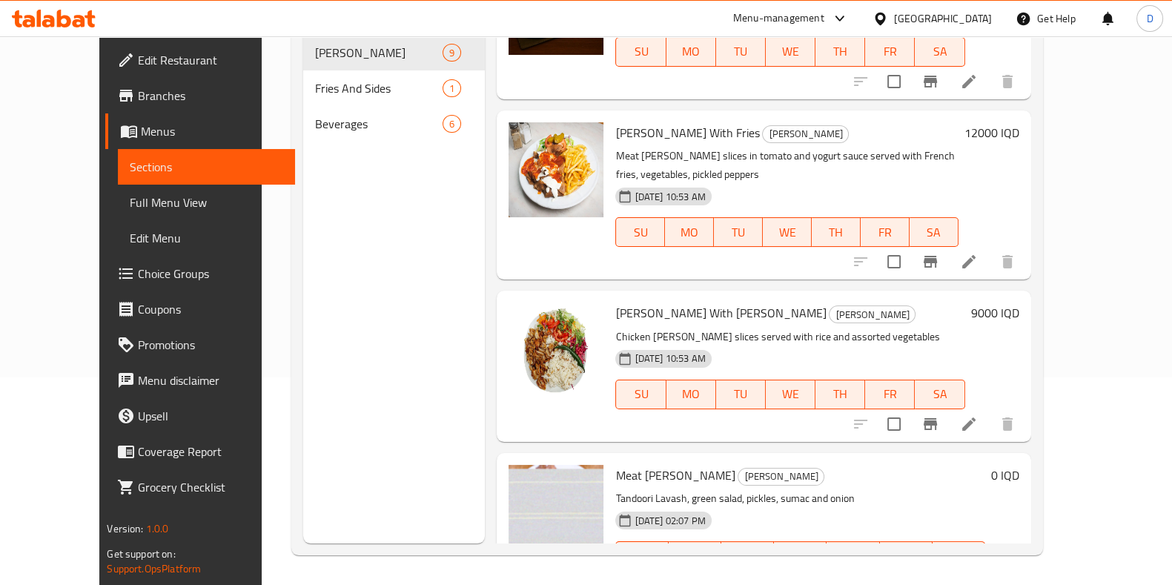
click at [954, 572] on li at bounding box center [934, 585] width 42 height 27
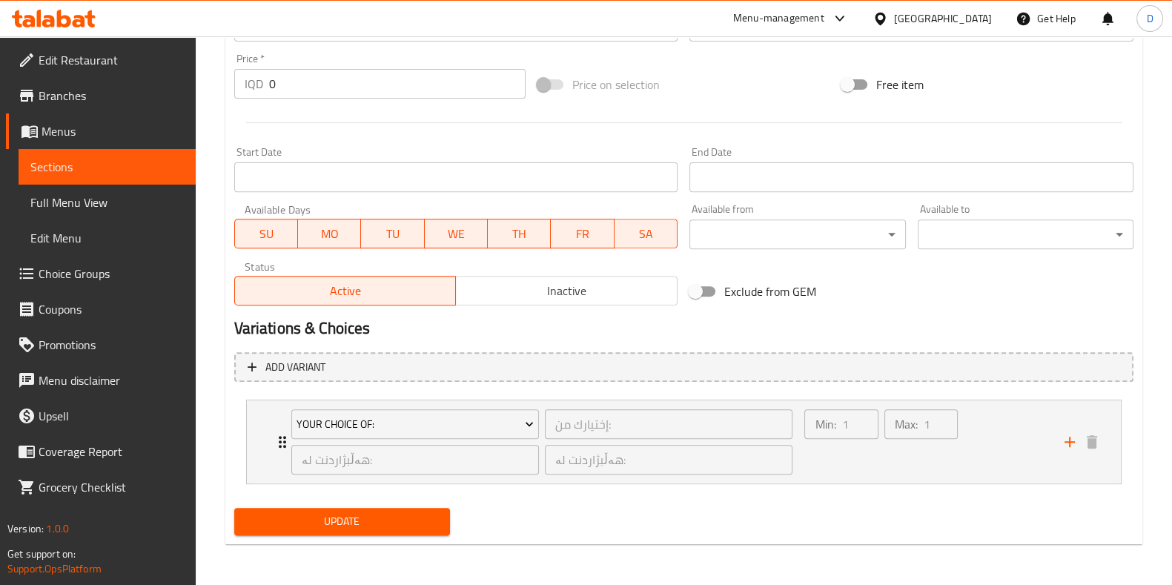
scroll to position [713, 0]
click at [879, 461] on div "Min: 1 ​" at bounding box center [841, 442] width 79 height 71
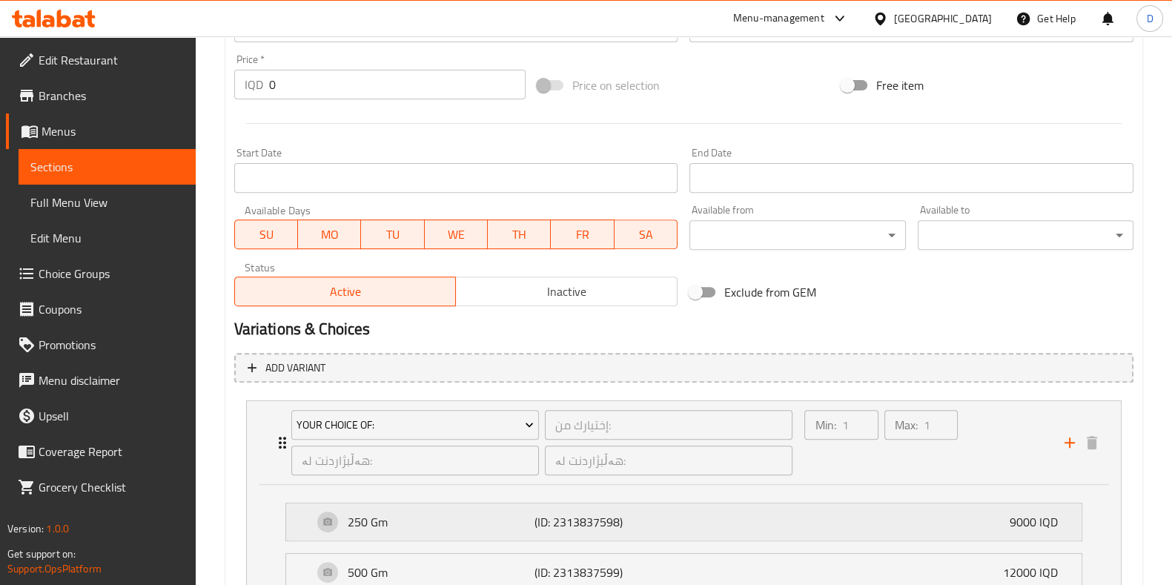
scroll to position [813, 0]
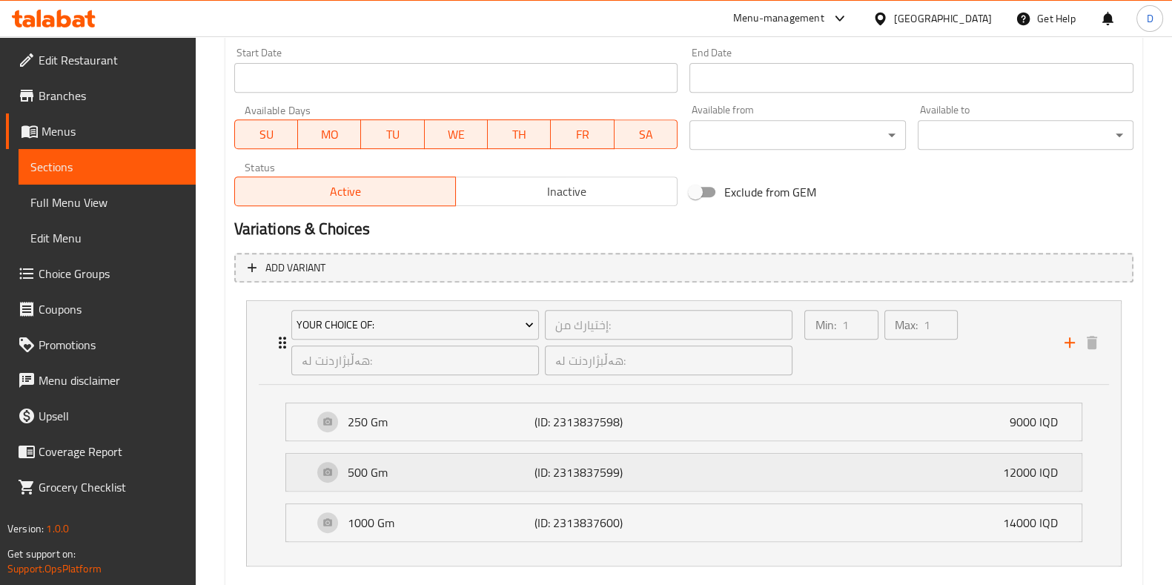
click at [990, 471] on div "500 Gm (ID: 2313837599) 12000 IQD" at bounding box center [688, 472] width 751 height 37
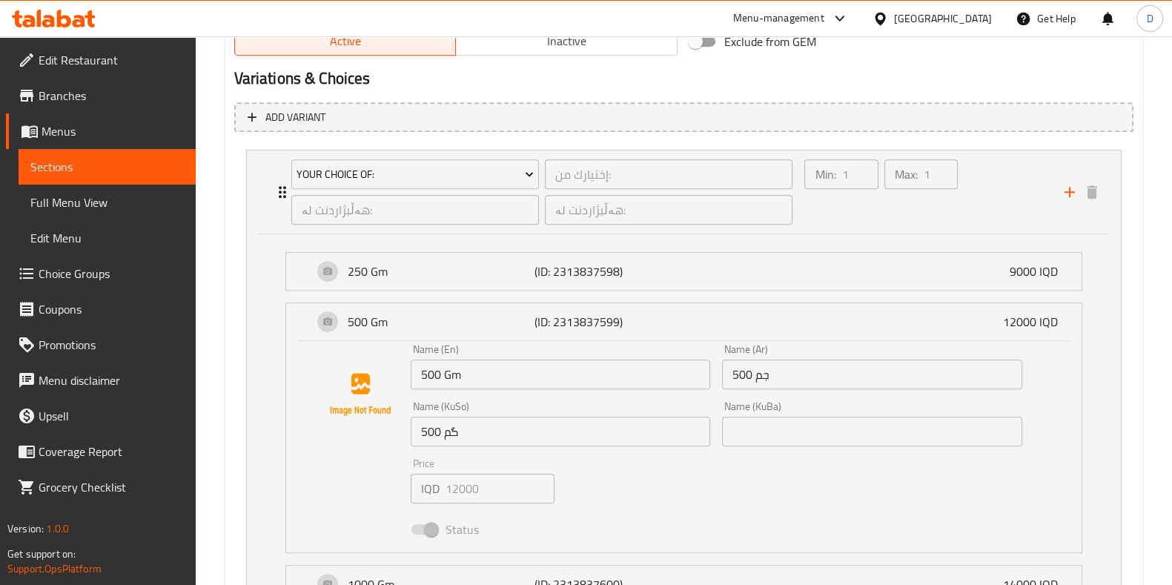
scroll to position [965, 0]
click at [569, 453] on div "Name (En) 500 Gm Name (En) Name (Ar) 500 جم Name (Ar) Name (KuSo) 500 گم Name (…" at bounding box center [717, 442] width 624 height 211
click at [1049, 286] on div "250 Gm (ID: 2313837598) 9000 IQD" at bounding box center [688, 271] width 751 height 37
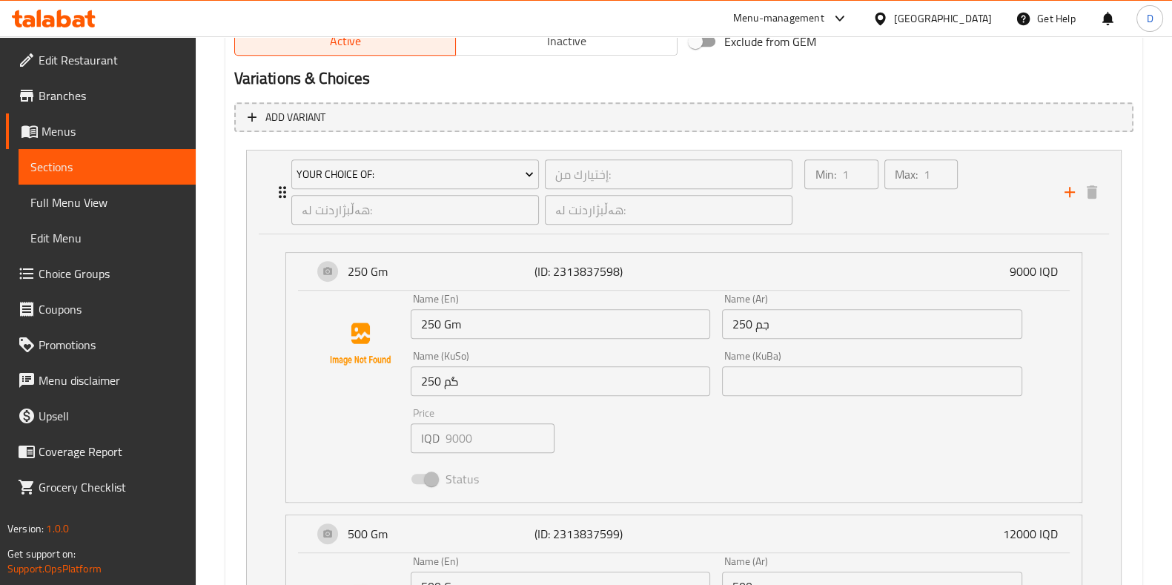
click at [520, 380] on input "250 گم" at bounding box center [561, 381] width 300 height 30
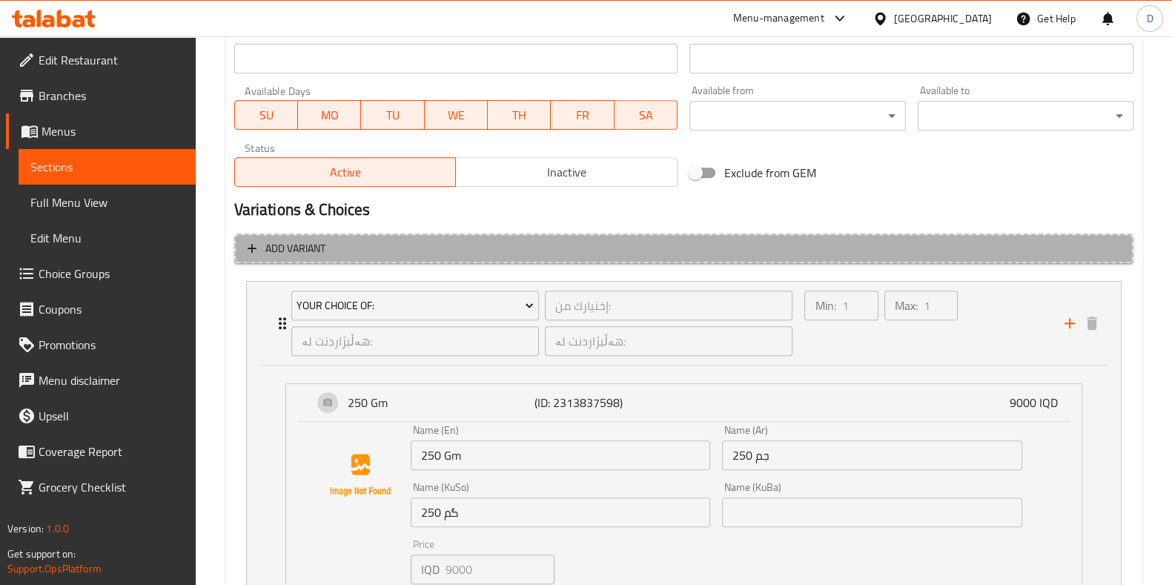
click at [498, 245] on span "Add variant" at bounding box center [684, 248] width 873 height 19
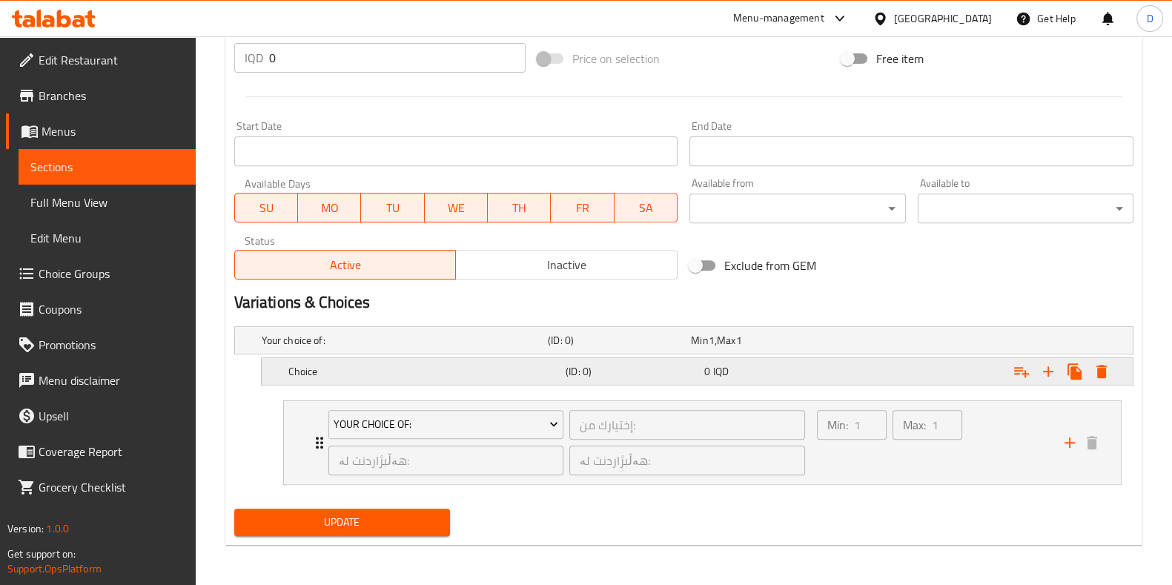
click at [482, 361] on div "Choice" at bounding box center [423, 371] width 277 height 21
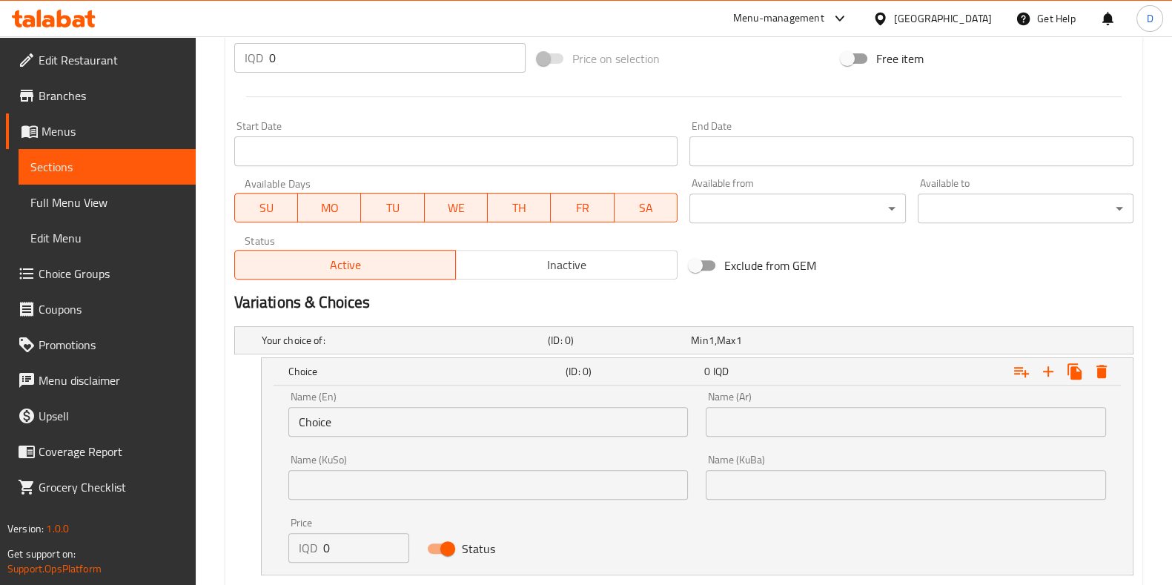
scroll to position [930, 0]
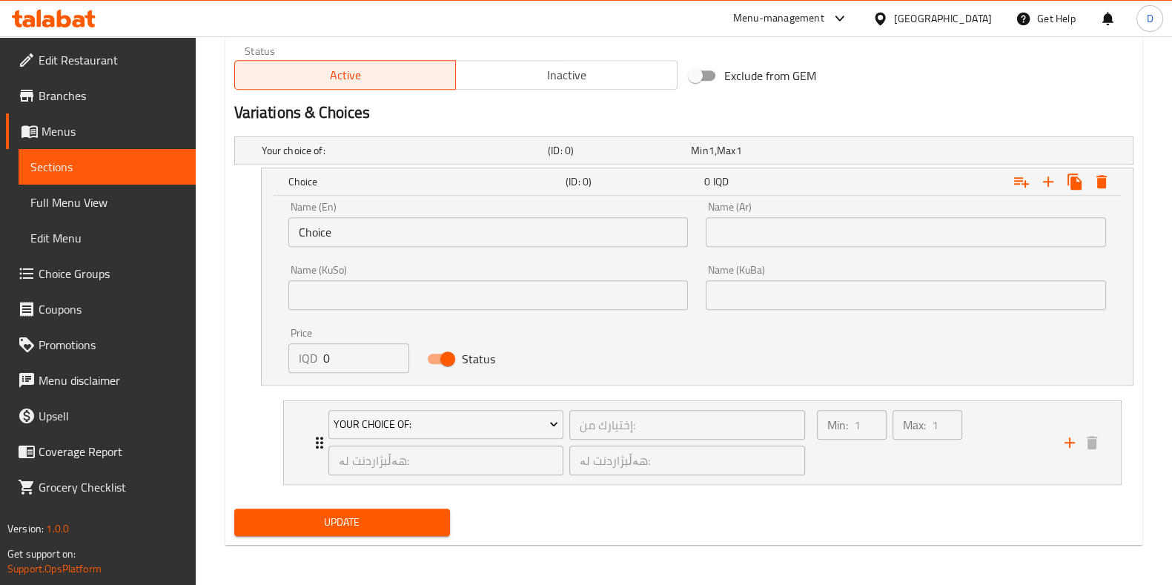
click at [350, 353] on input "0" at bounding box center [366, 358] width 87 height 30
type input "0"
click at [869, 483] on div "Your Choice Of: إختيارك من: ​ هەڵبژاردنت لە: ​ هەڵبژاردنت لە: ​ Min: 1 ​ Max: 1…" at bounding box center [702, 442] width 839 height 85
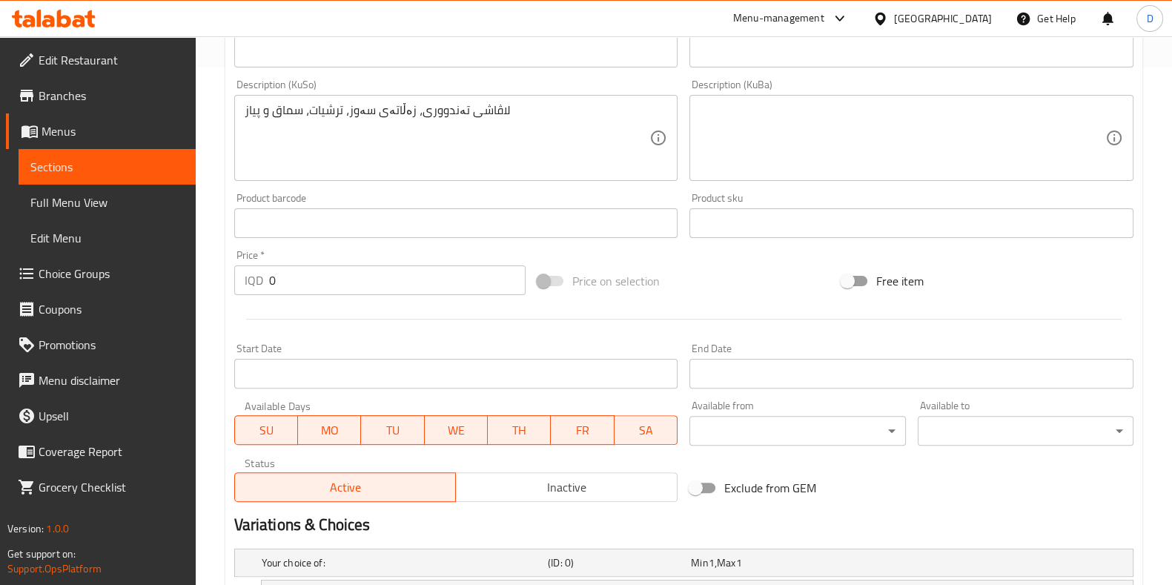
scroll to position [0, 0]
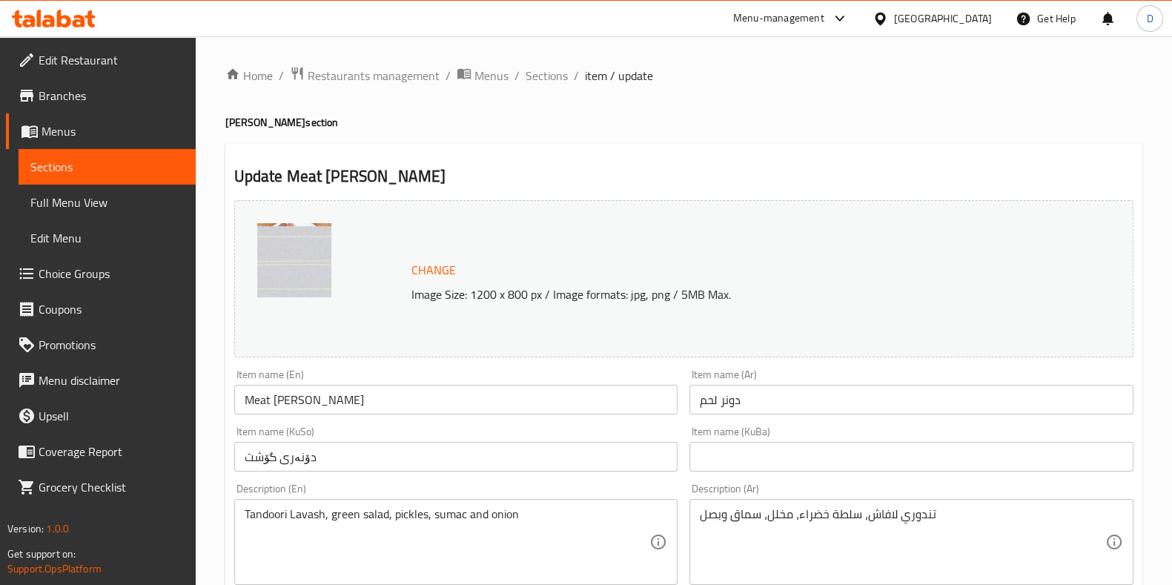
click at [825, 27] on div "Menu-management" at bounding box center [778, 19] width 91 height 18
click at [832, 136] on div "Restaurant-Management" at bounding box center [778, 129] width 116 height 16
